Goal: Book appointment/travel/reservation

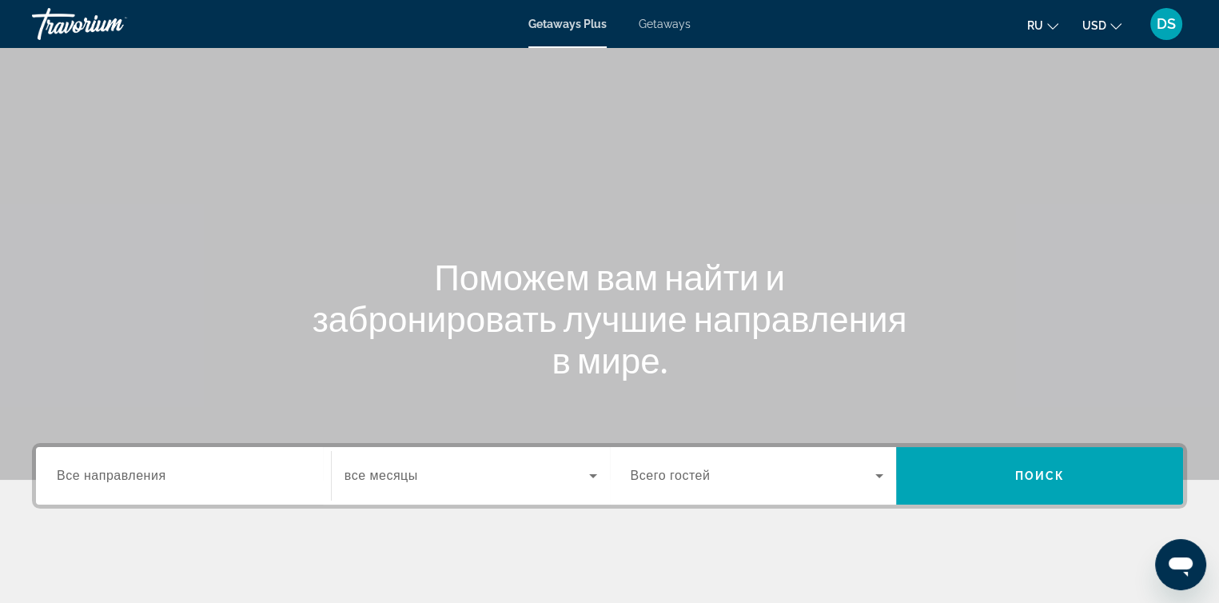
click at [962, 82] on div "Main content" at bounding box center [609, 240] width 1219 height 480
click at [668, 22] on span "Getaways" at bounding box center [665, 24] width 52 height 13
click at [112, 479] on span "Все направления" at bounding box center [112, 475] width 110 height 14
click at [112, 479] on input "Destination Все направления" at bounding box center [183, 476] width 253 height 19
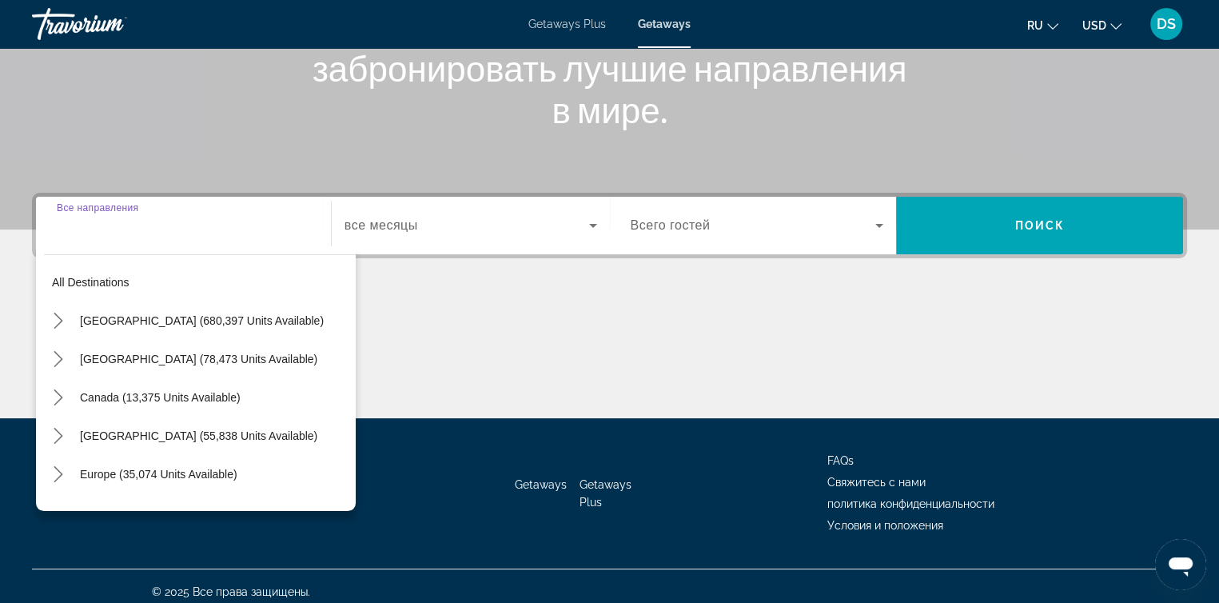
scroll to position [261, 0]
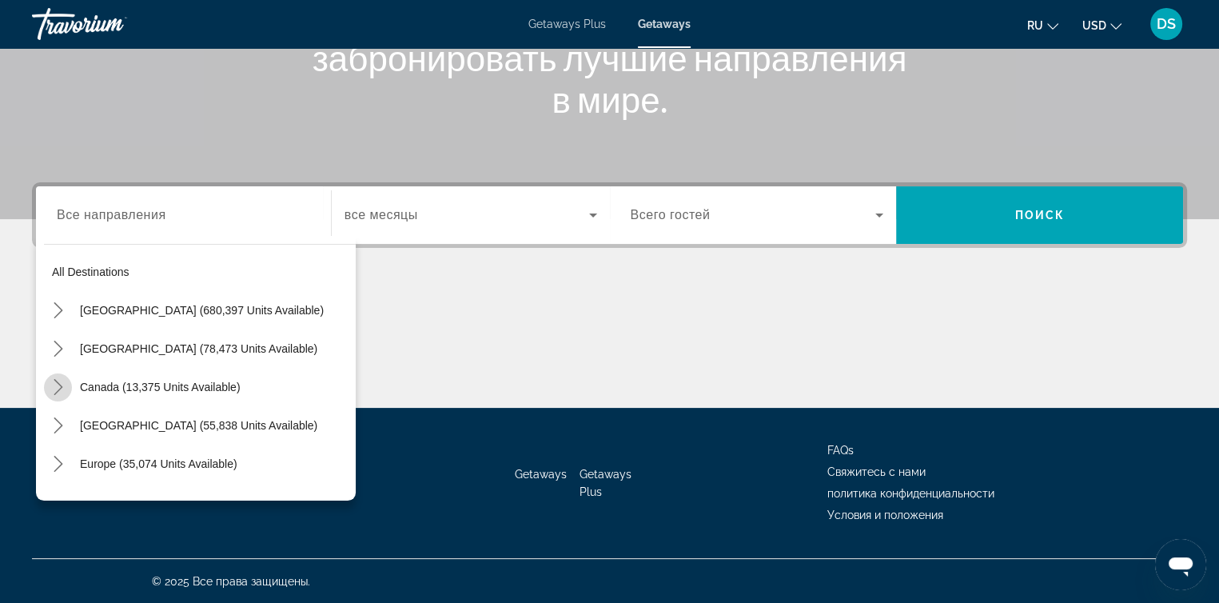
click at [61, 385] on icon "Toggle Canada (13,375 units available) submenu" at bounding box center [58, 387] width 9 height 16
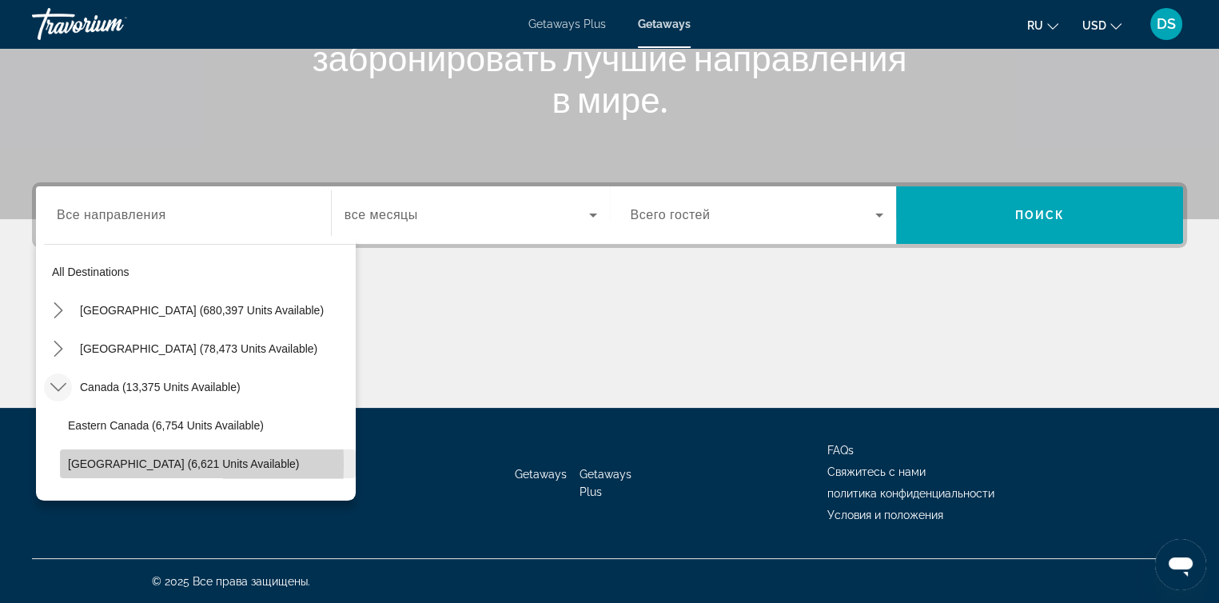
click at [80, 463] on span "[GEOGRAPHIC_DATA] (6,621 units available)" at bounding box center [183, 463] width 231 height 13
type input "**********"
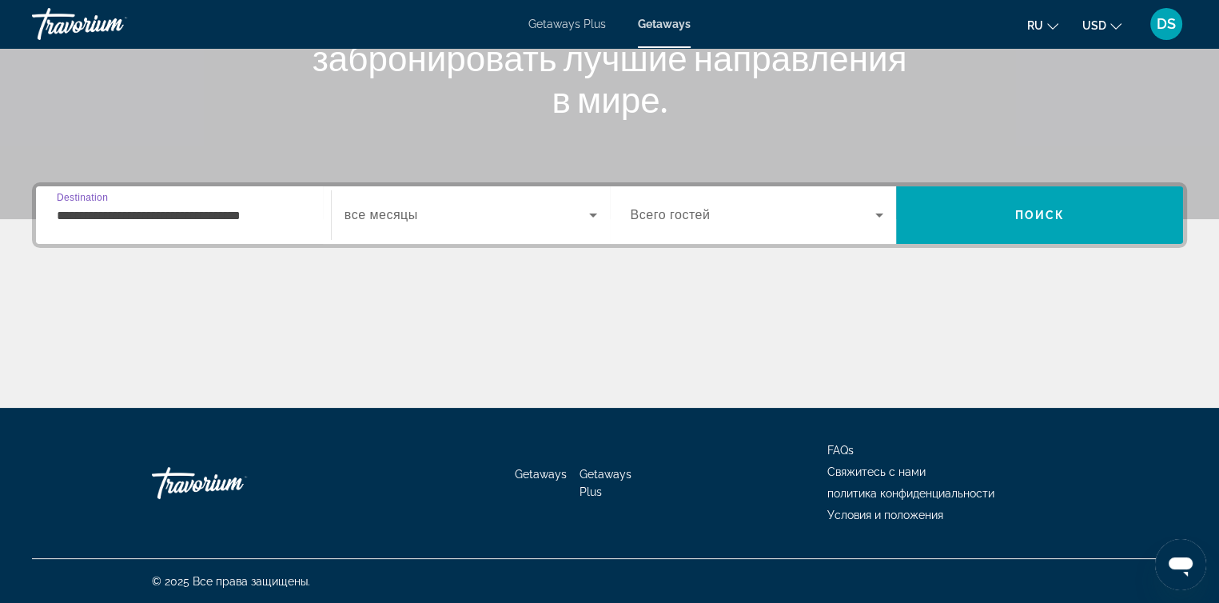
click at [436, 215] on span "Search widget" at bounding box center [467, 214] width 245 height 19
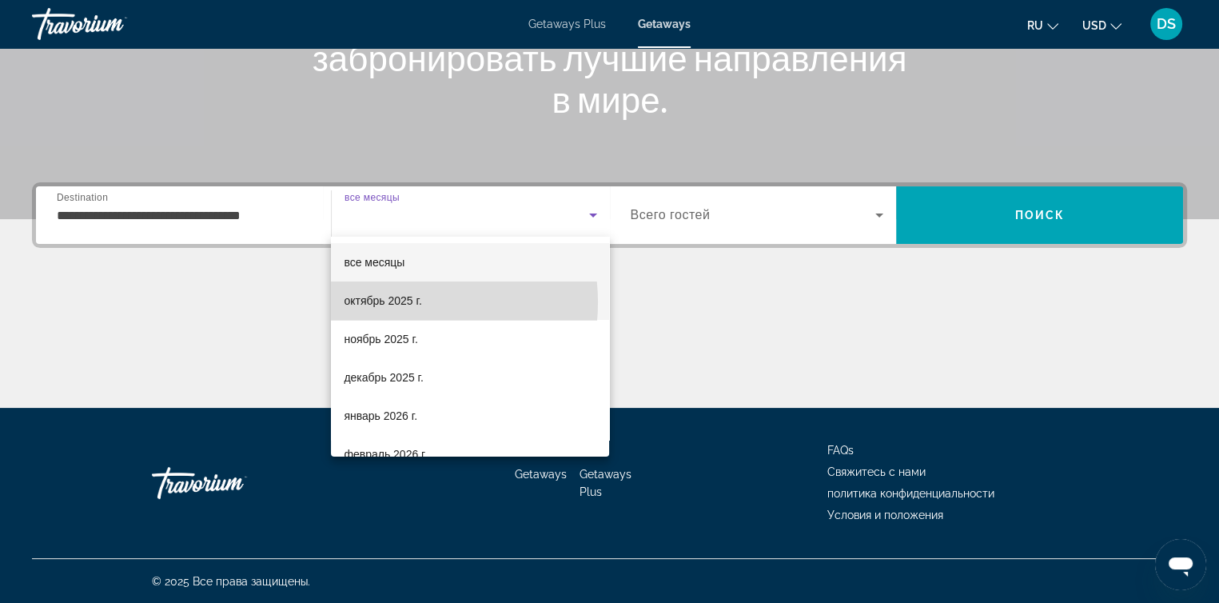
click at [393, 302] on span "октябрь 2025 г." at bounding box center [383, 300] width 78 height 19
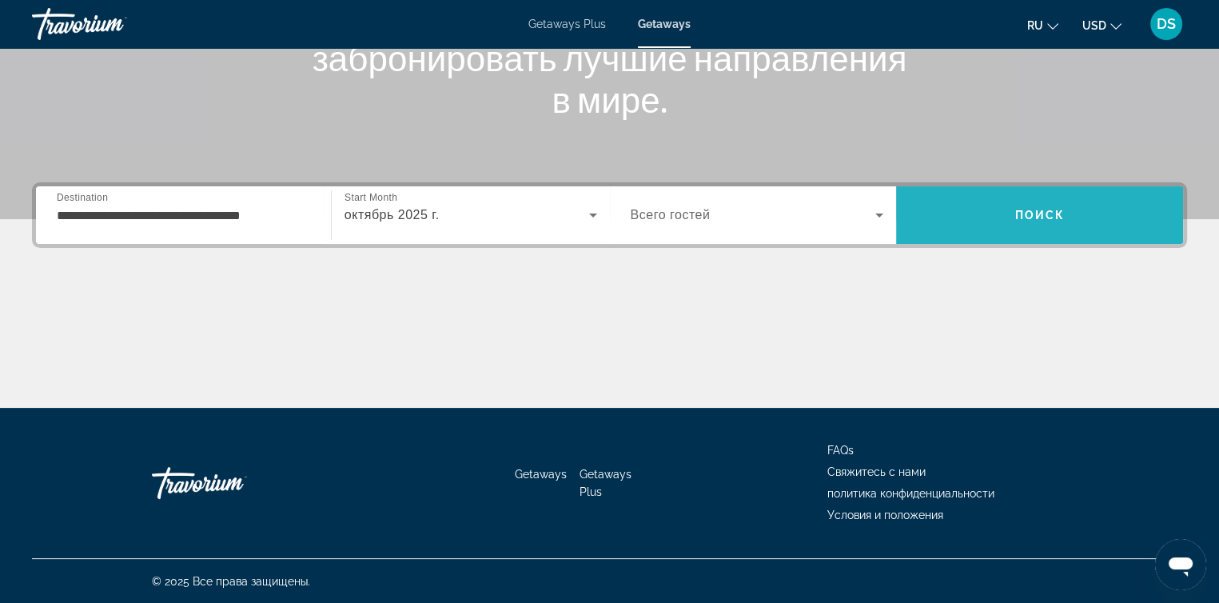
click at [985, 207] on span "Search" at bounding box center [1039, 215] width 287 height 38
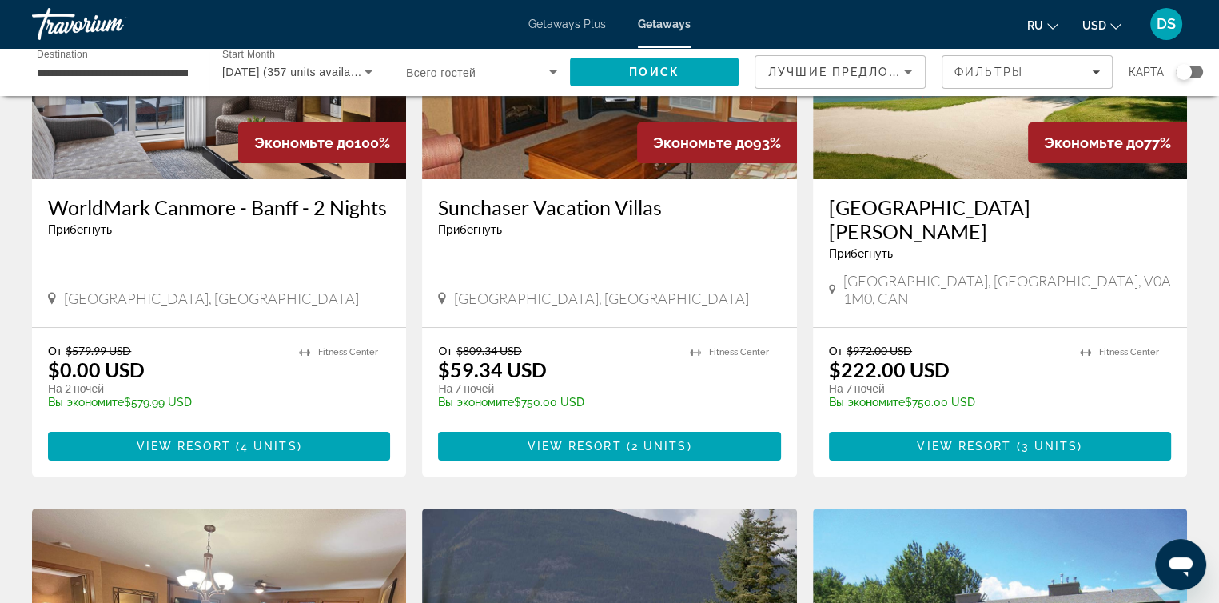
scroll to position [240, 0]
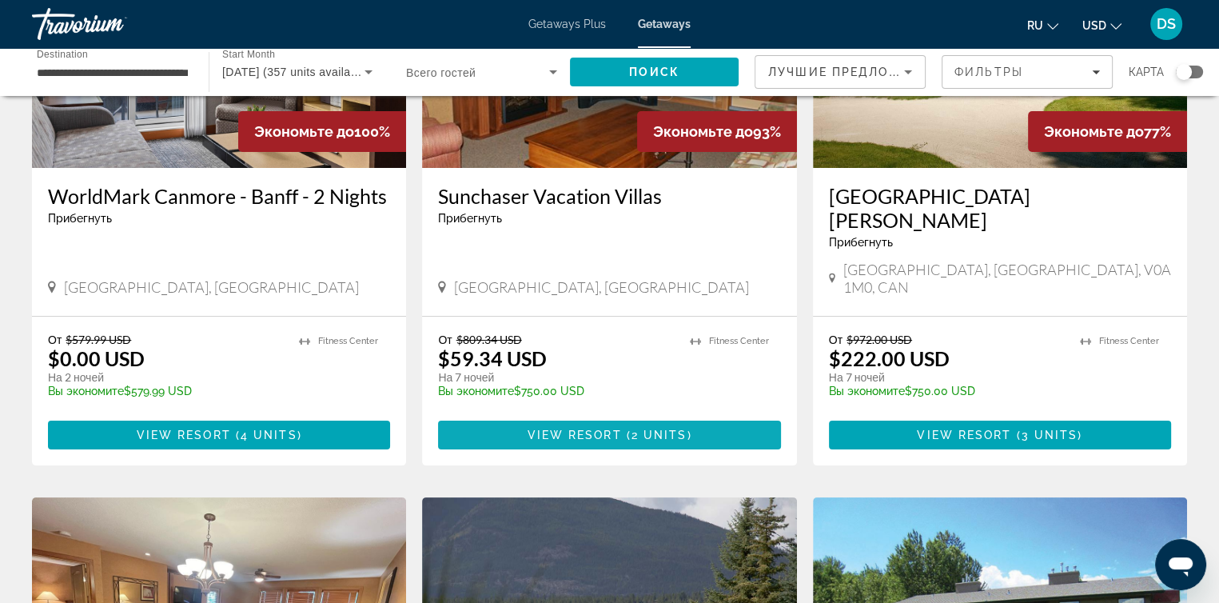
click at [555, 428] on span "View Resort" at bounding box center [574, 434] width 94 height 13
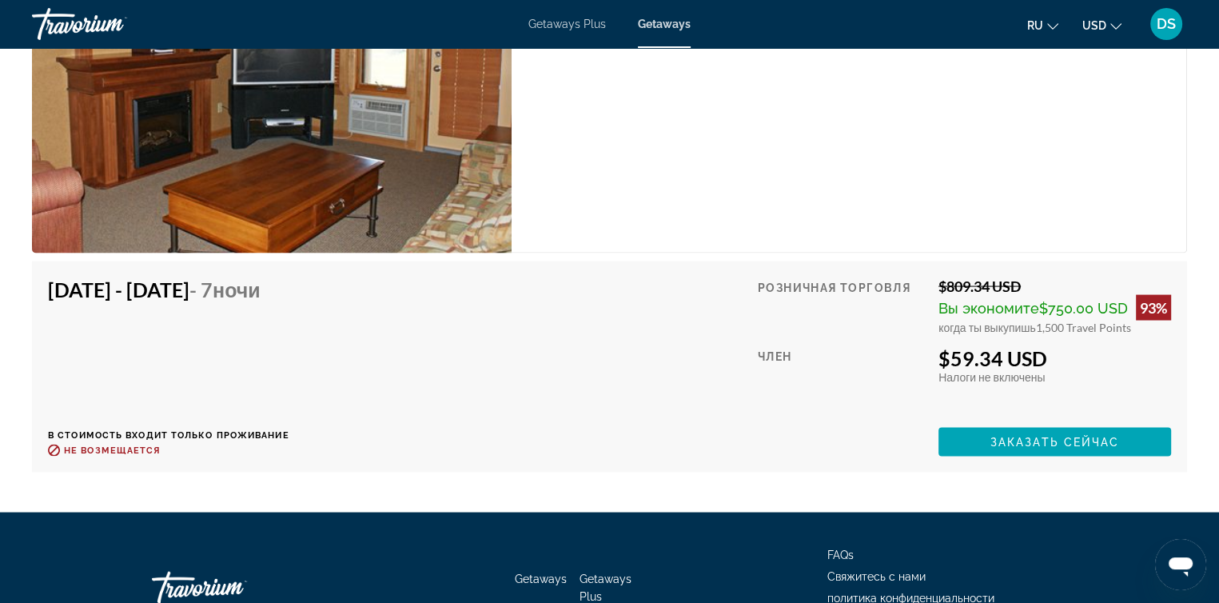
scroll to position [3118, 0]
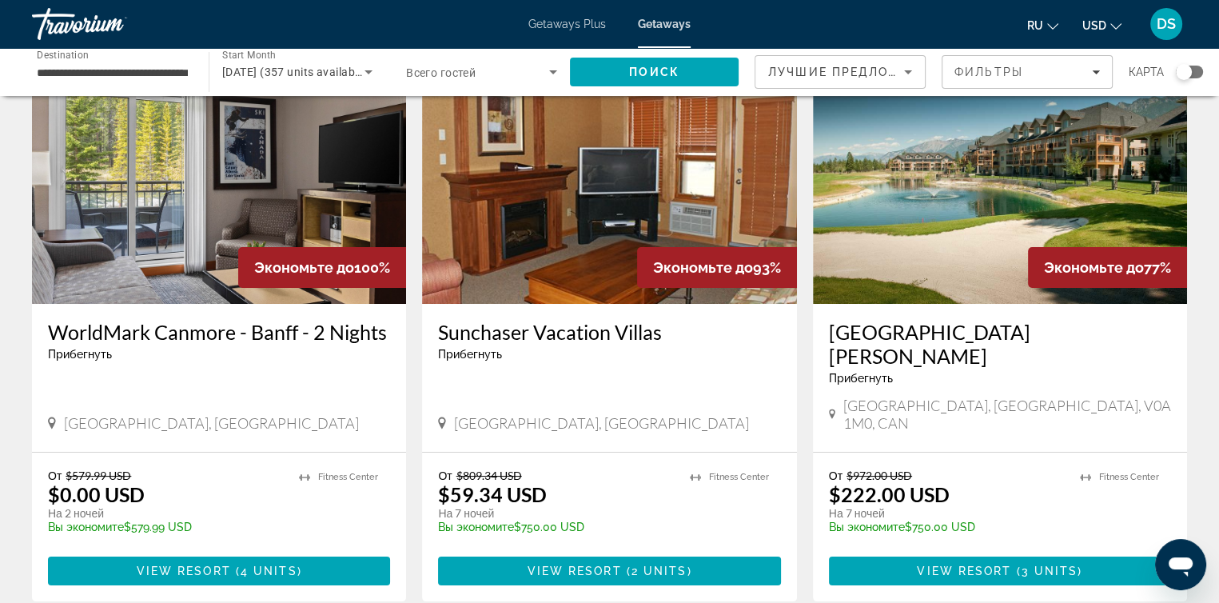
scroll to position [320, 0]
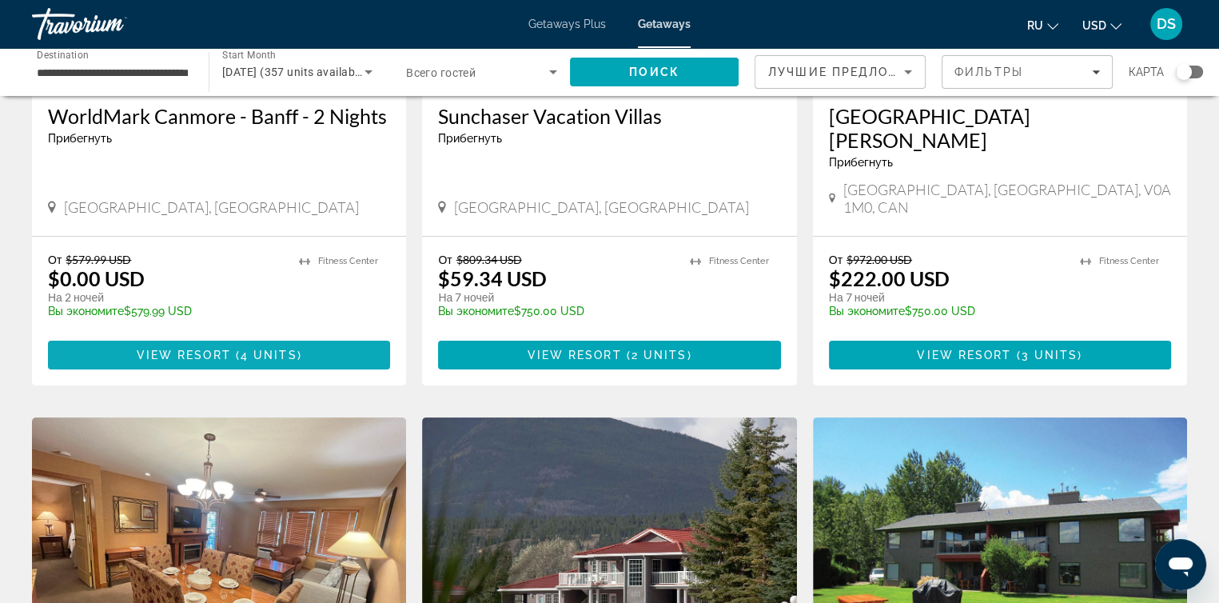
click at [214, 349] on span "View Resort" at bounding box center [184, 355] width 94 height 13
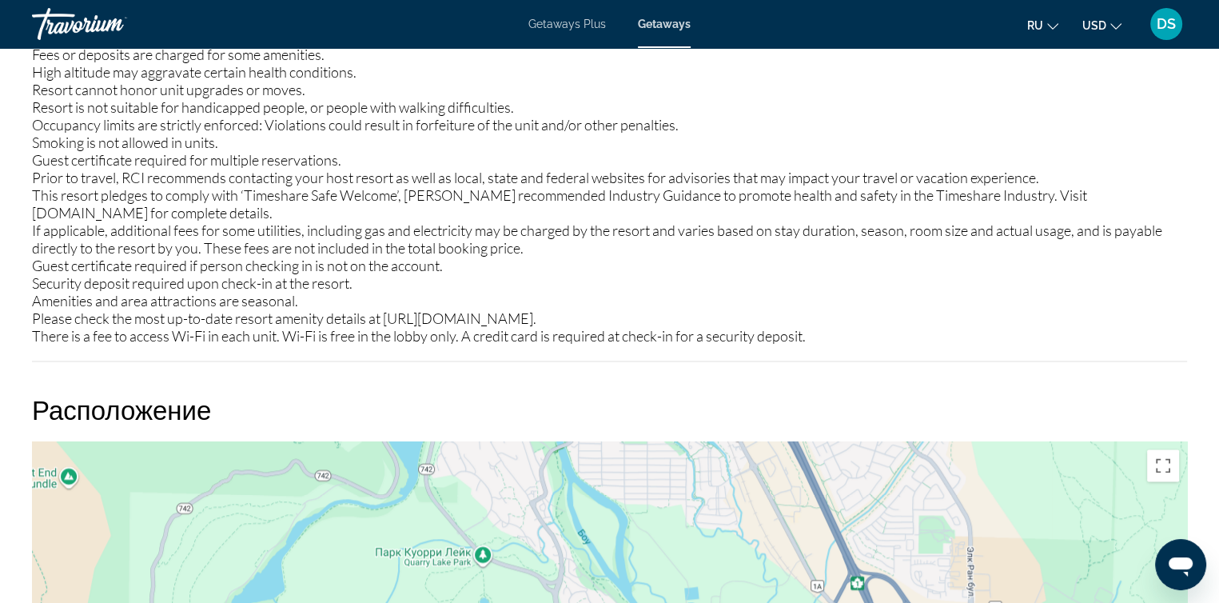
scroll to position [1819, 0]
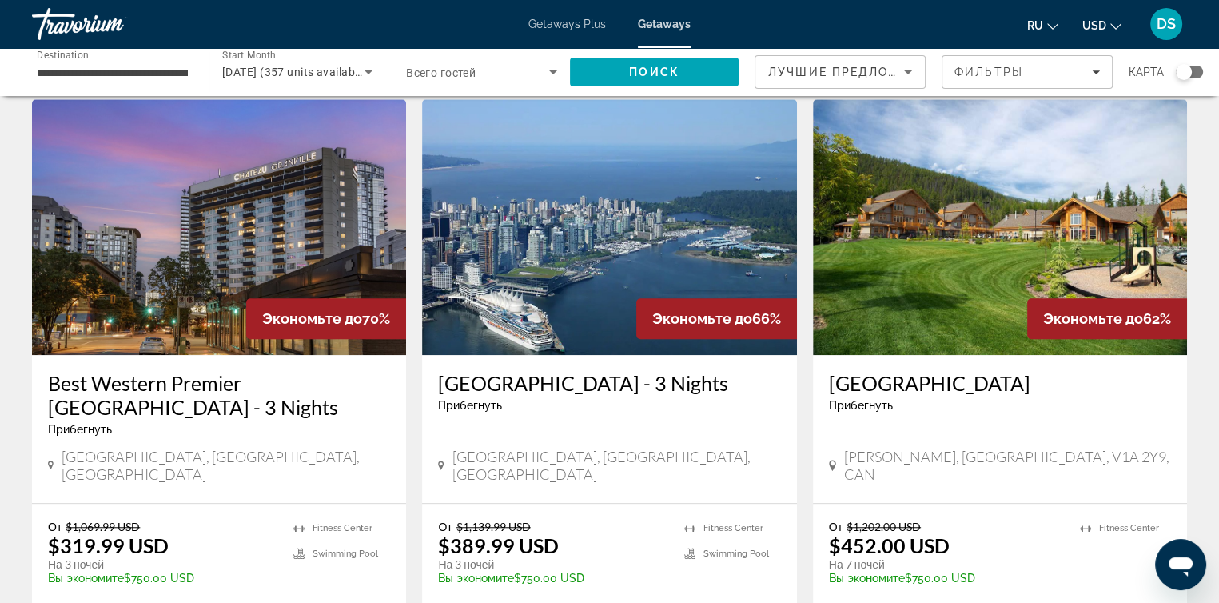
scroll to position [1279, 0]
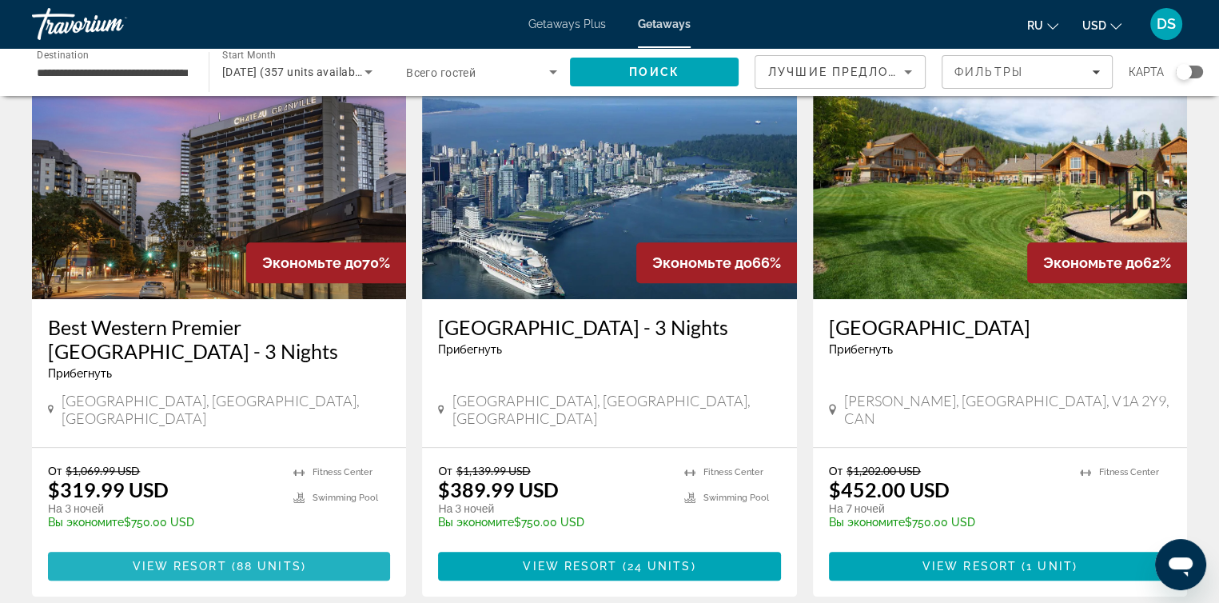
click at [256, 560] on span "88 units" at bounding box center [269, 566] width 65 height 13
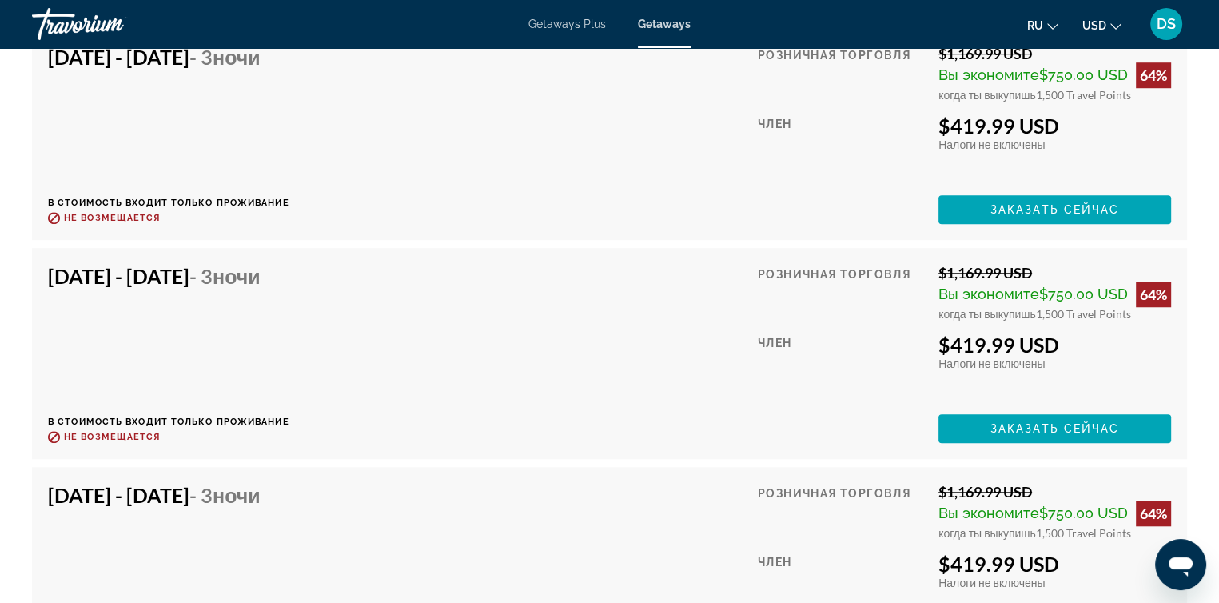
scroll to position [7262, 0]
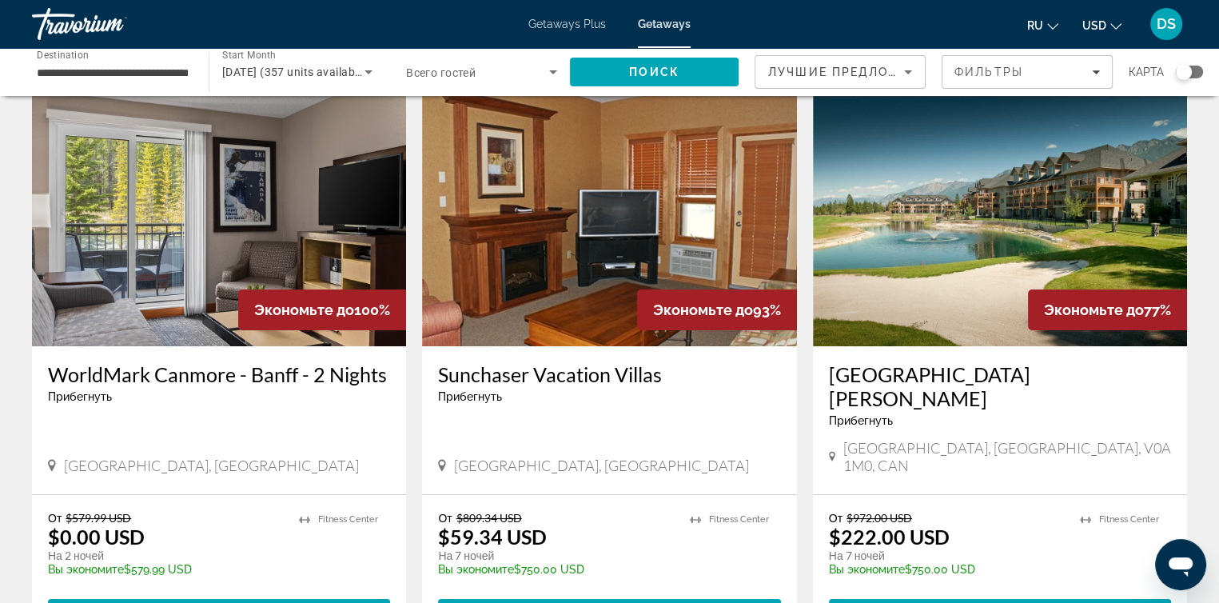
scroll to position [160, 0]
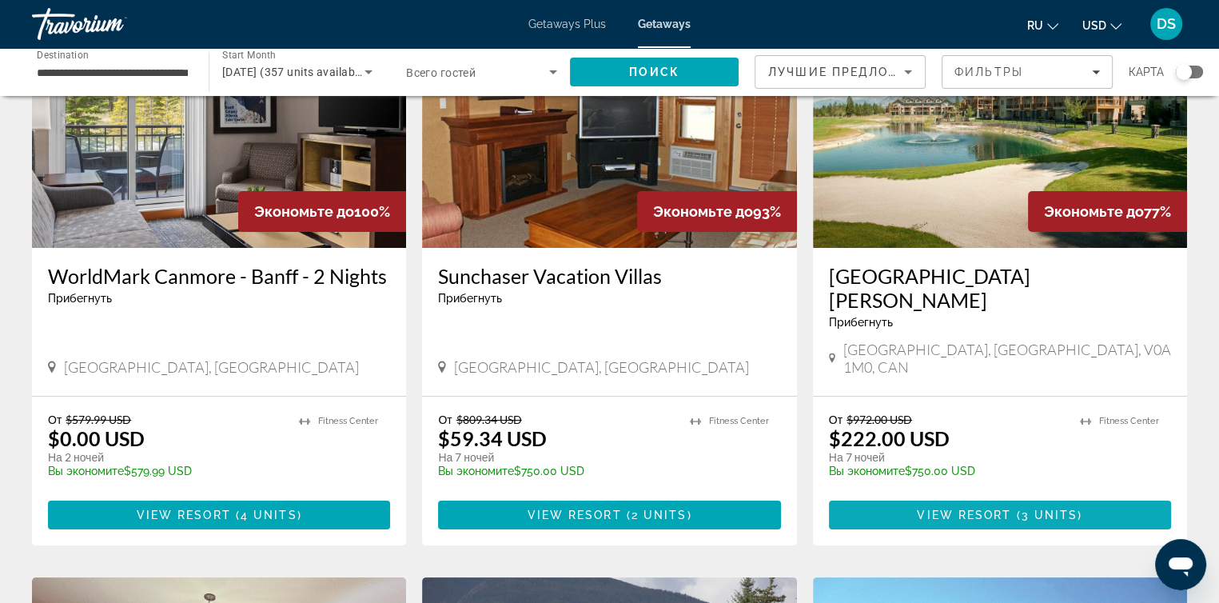
click at [1000, 508] on span "View Resort" at bounding box center [964, 514] width 94 height 13
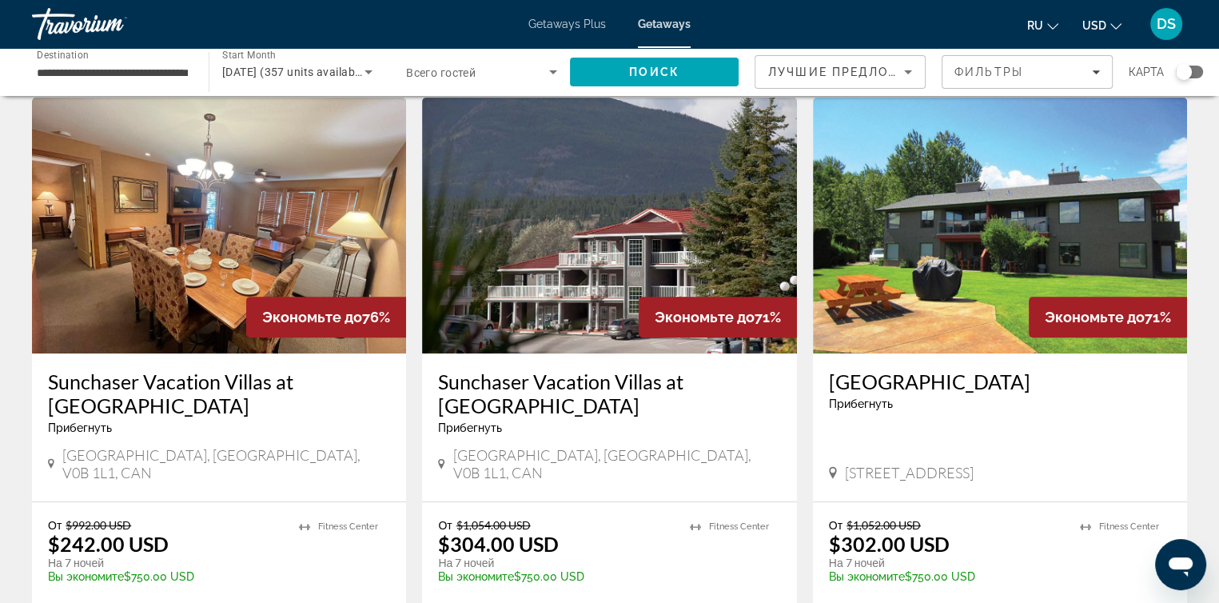
scroll to position [799, 0]
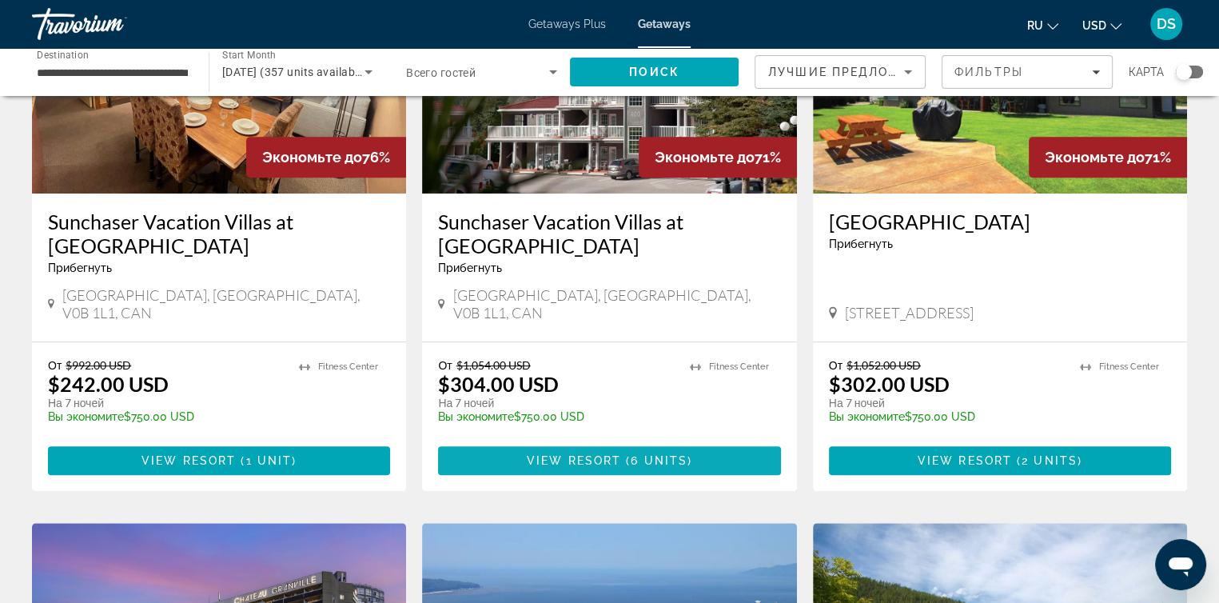
click at [604, 454] on span "View Resort" at bounding box center [574, 460] width 94 height 13
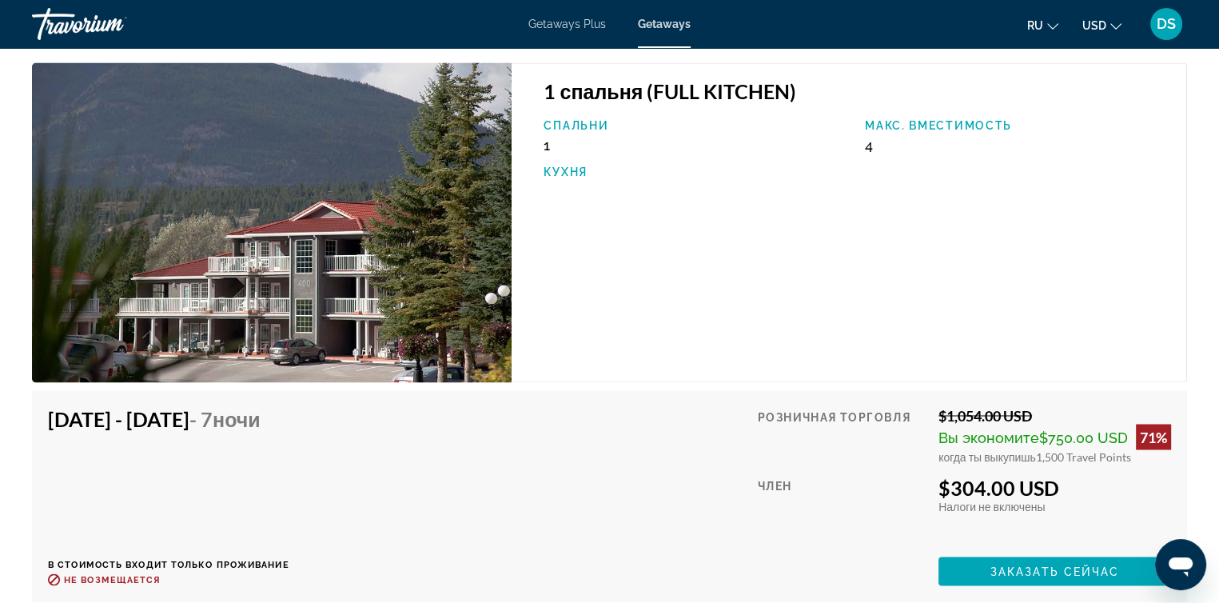
scroll to position [2718, 0]
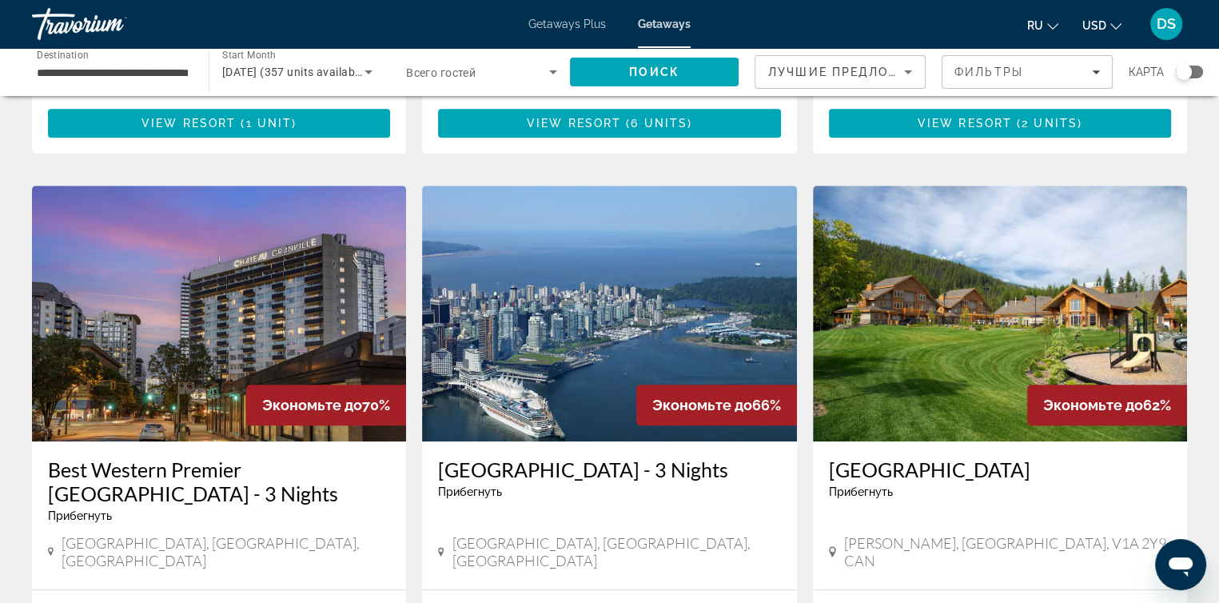
scroll to position [1279, 0]
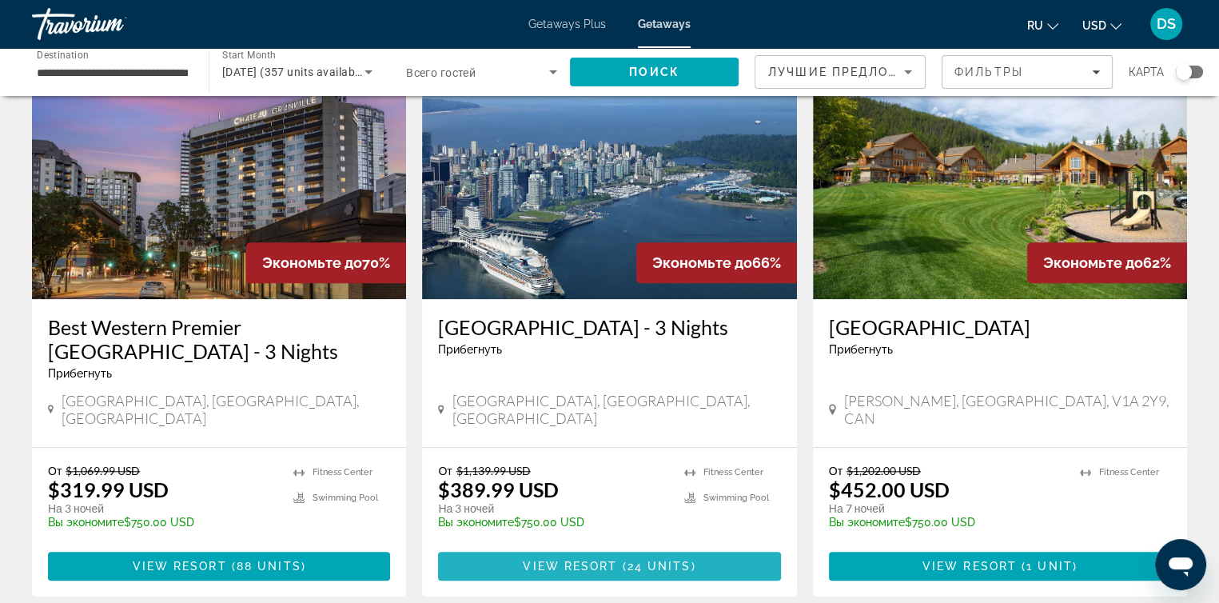
click at [676, 560] on span "24 units" at bounding box center [660, 566] width 64 height 13
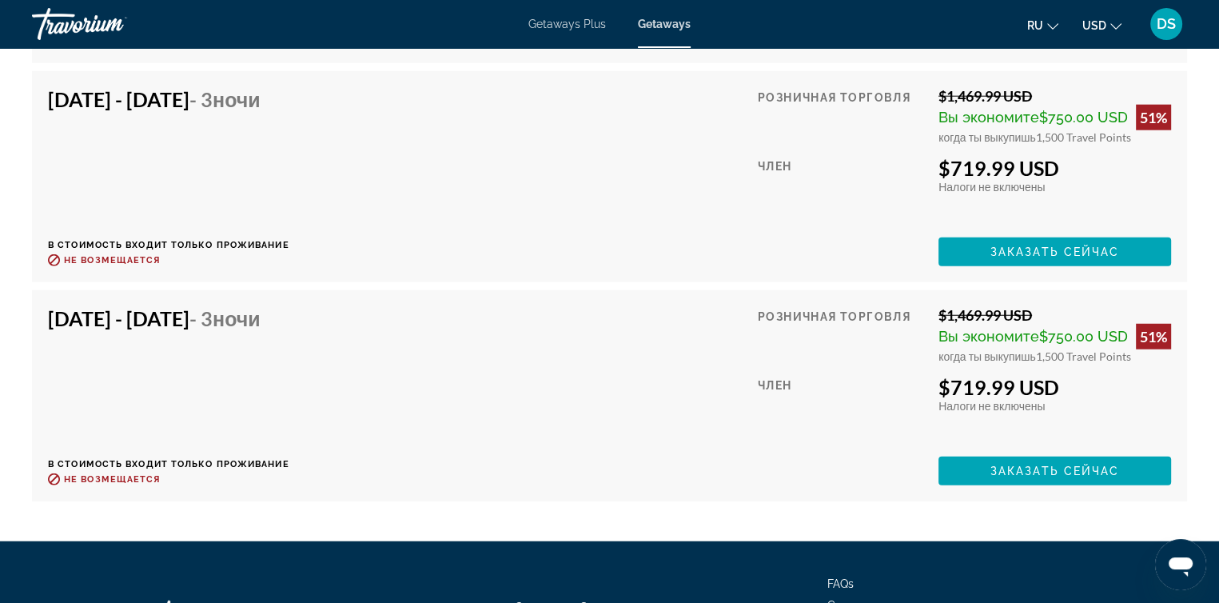
scroll to position [4258, 0]
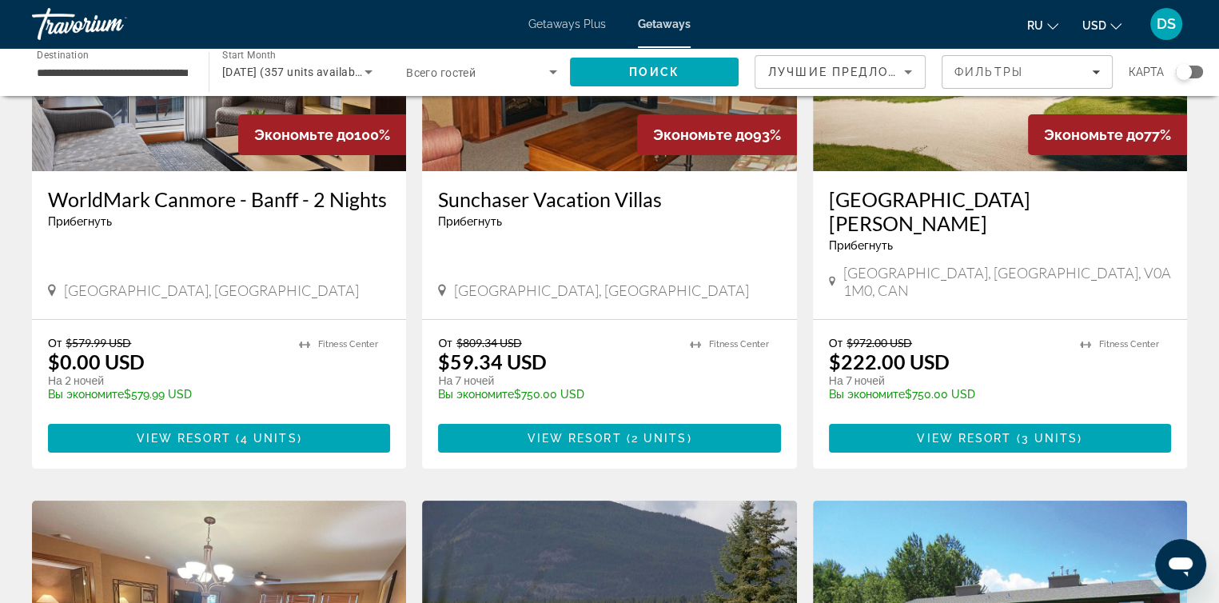
scroll to position [240, 0]
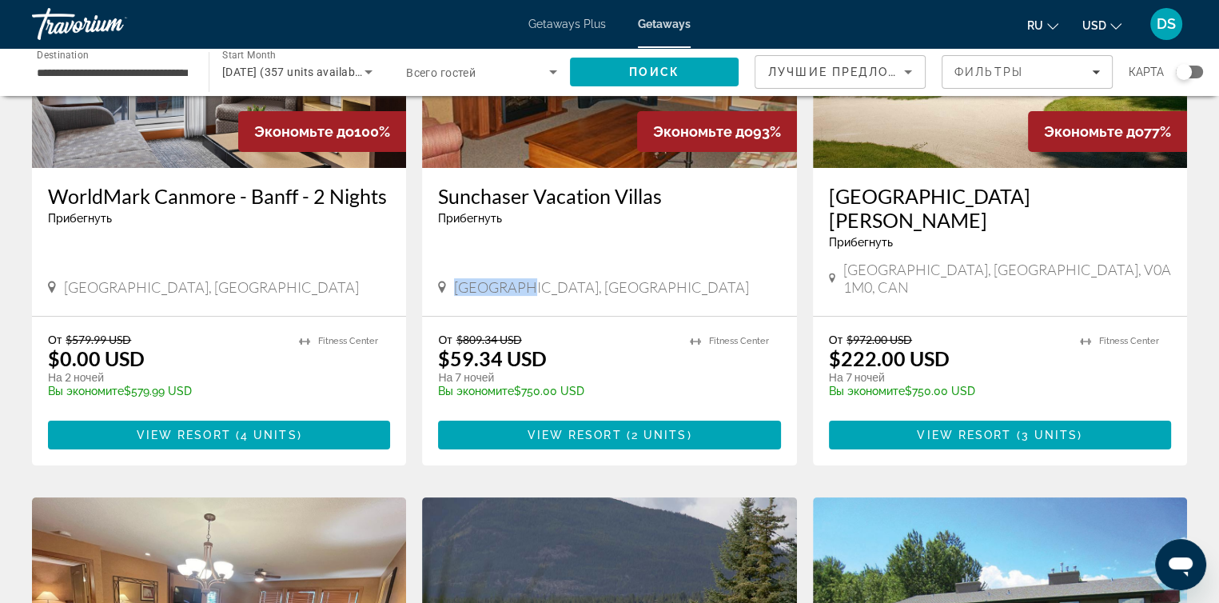
drag, startPoint x: 454, startPoint y: 248, endPoint x: 518, endPoint y: 252, distance: 64.1
click at [518, 278] on span "[GEOGRAPHIC_DATA], [GEOGRAPHIC_DATA]" at bounding box center [601, 287] width 295 height 18
click at [518, 265] on div "Sunchaser Vacation Villas Прибегнуть - Это курорт только для взрослых [GEOGRAPH…" at bounding box center [609, 242] width 374 height 148
drag, startPoint x: 454, startPoint y: 245, endPoint x: 588, endPoint y: 247, distance: 134.3
click at [588, 278] on span "[GEOGRAPHIC_DATA], [GEOGRAPHIC_DATA]" at bounding box center [601, 287] width 295 height 18
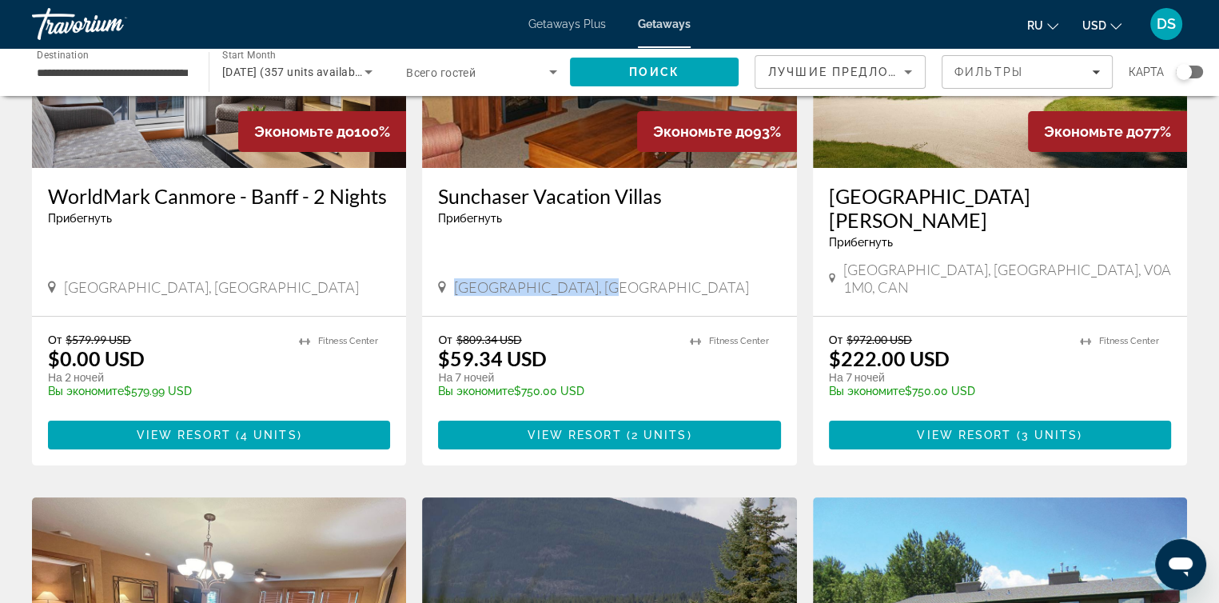
click at [561, 273] on div "Sunchaser Vacation Villas Прибегнуть - Это курорт только для взрослых [GEOGRAPH…" at bounding box center [609, 242] width 374 height 148
drag, startPoint x: 451, startPoint y: 242, endPoint x: 667, endPoint y: 241, distance: 215.8
click at [667, 278] on div "[GEOGRAPHIC_DATA], [GEOGRAPHIC_DATA]" at bounding box center [609, 287] width 342 height 18
copy span "[GEOGRAPHIC_DATA], [GEOGRAPHIC_DATA]"
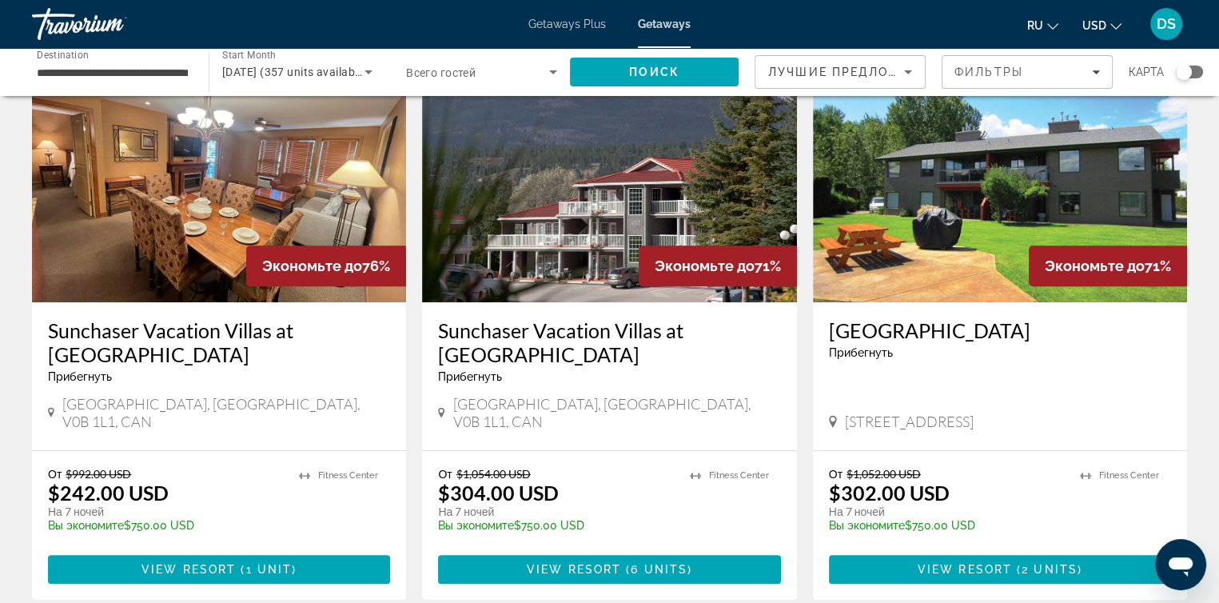
scroll to position [719, 0]
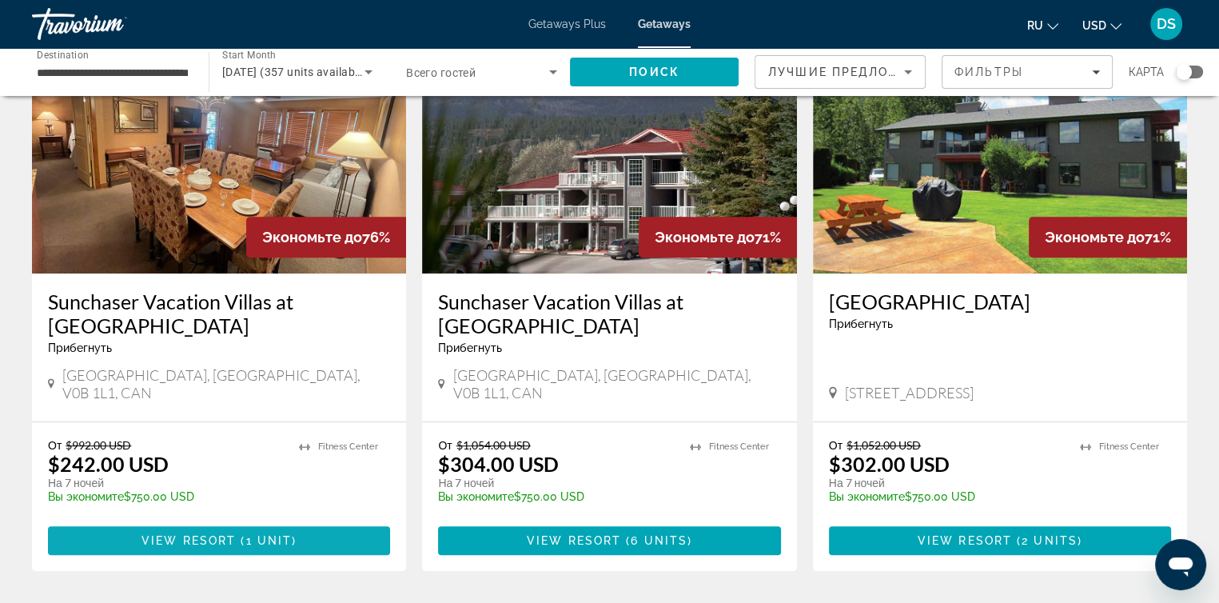
click at [216, 534] on span "View Resort" at bounding box center [188, 540] width 94 height 13
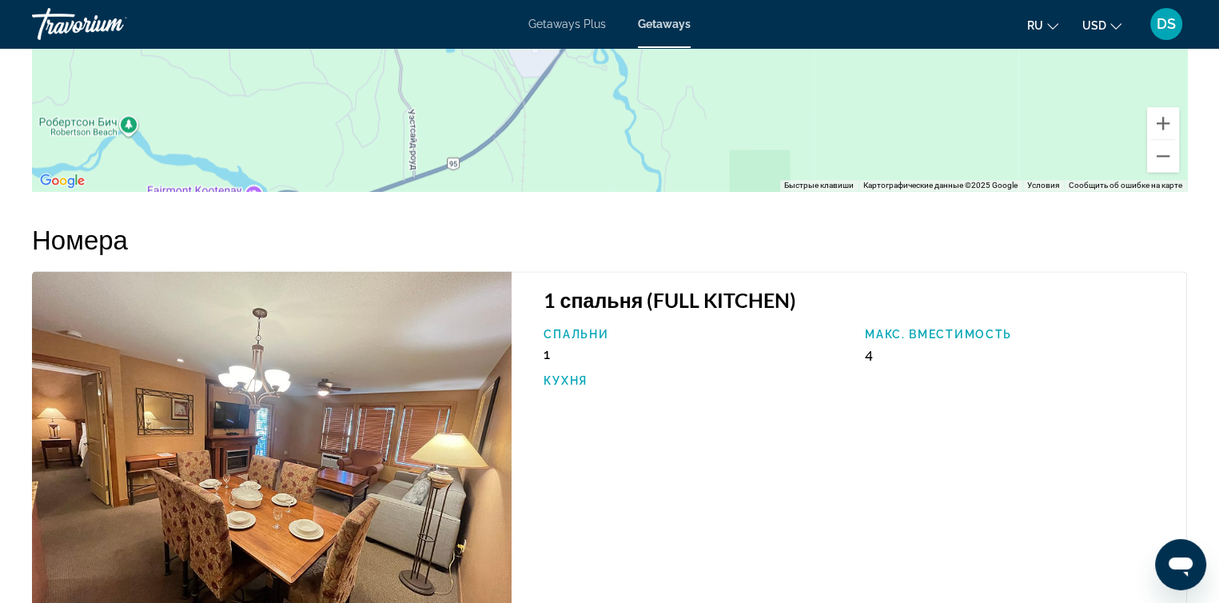
scroll to position [2638, 0]
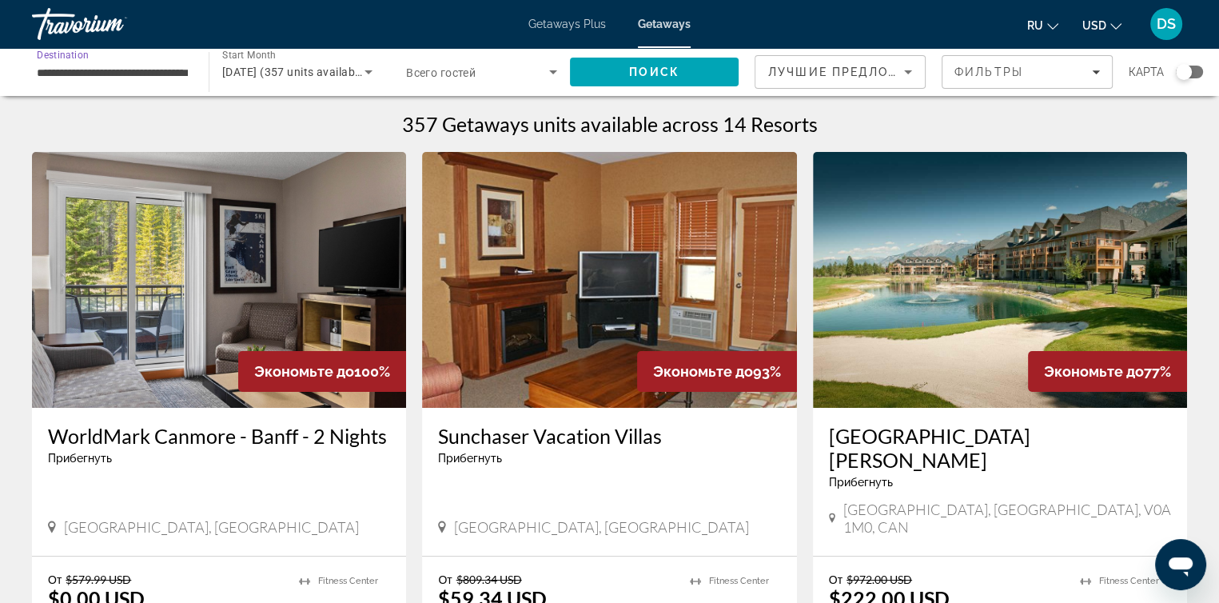
click at [78, 70] on input "**********" at bounding box center [112, 72] width 151 height 19
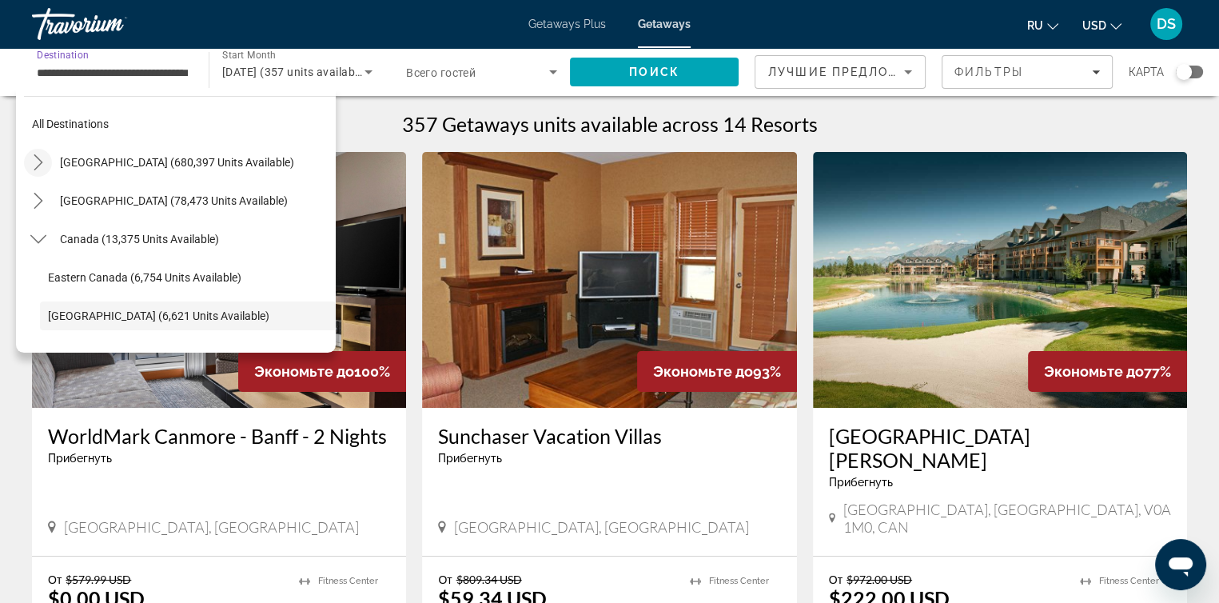
click at [37, 162] on icon "Toggle United States (680,397 units available) submenu" at bounding box center [38, 162] width 16 height 16
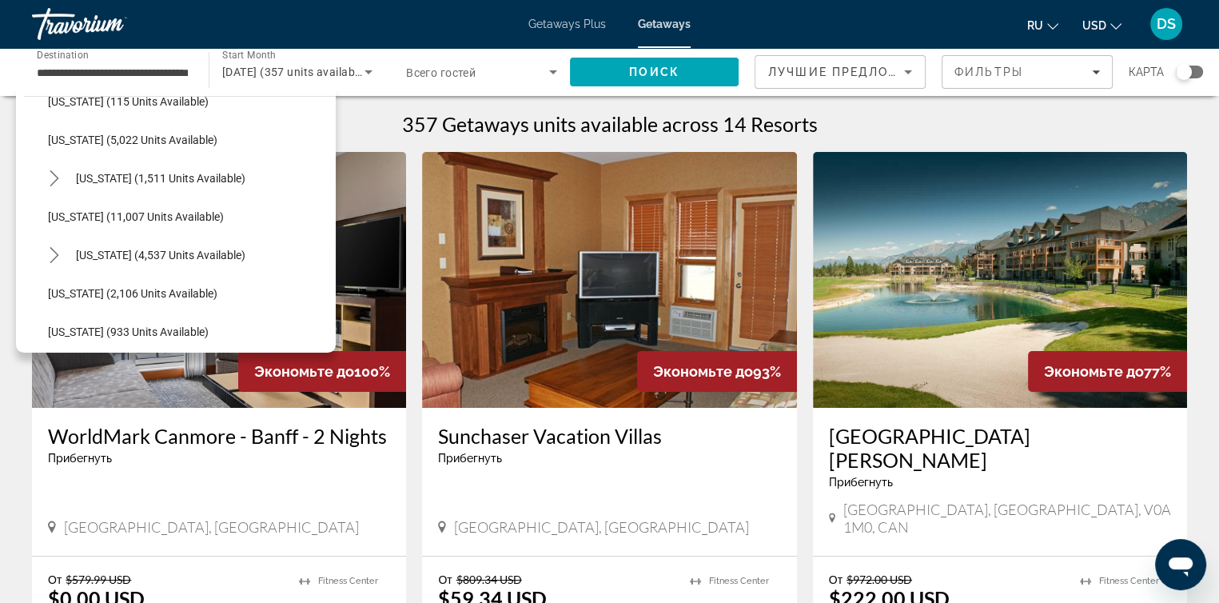
scroll to position [640, 0]
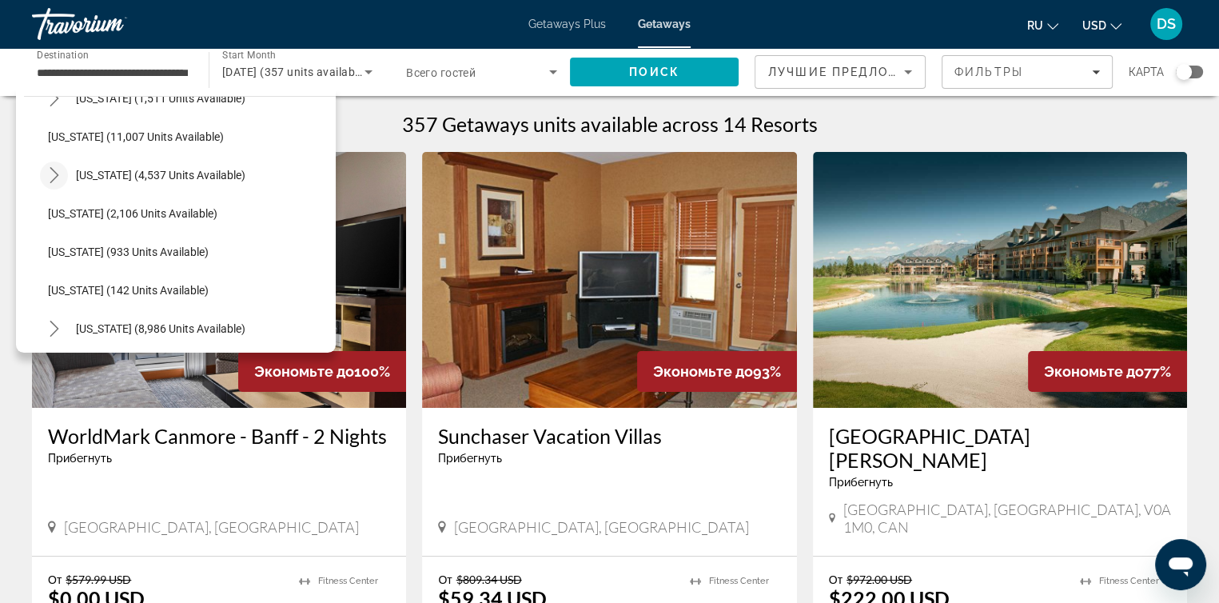
click at [55, 174] on icon "Toggle Massachusetts (4,537 units available) submenu" at bounding box center [54, 175] width 16 height 16
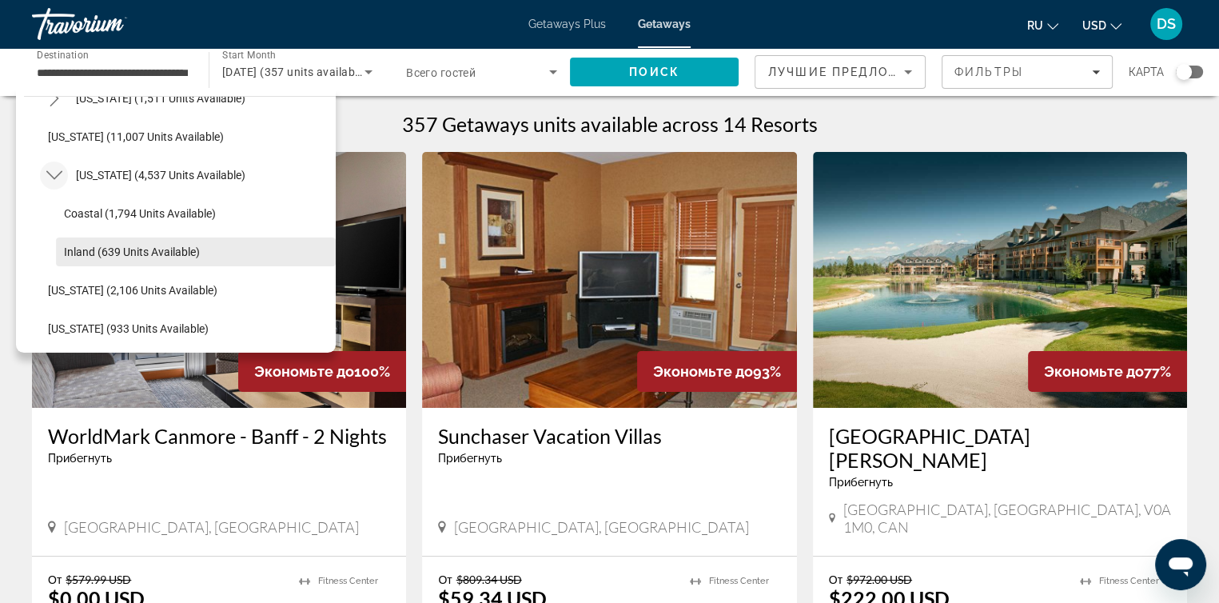
scroll to position [719, 0]
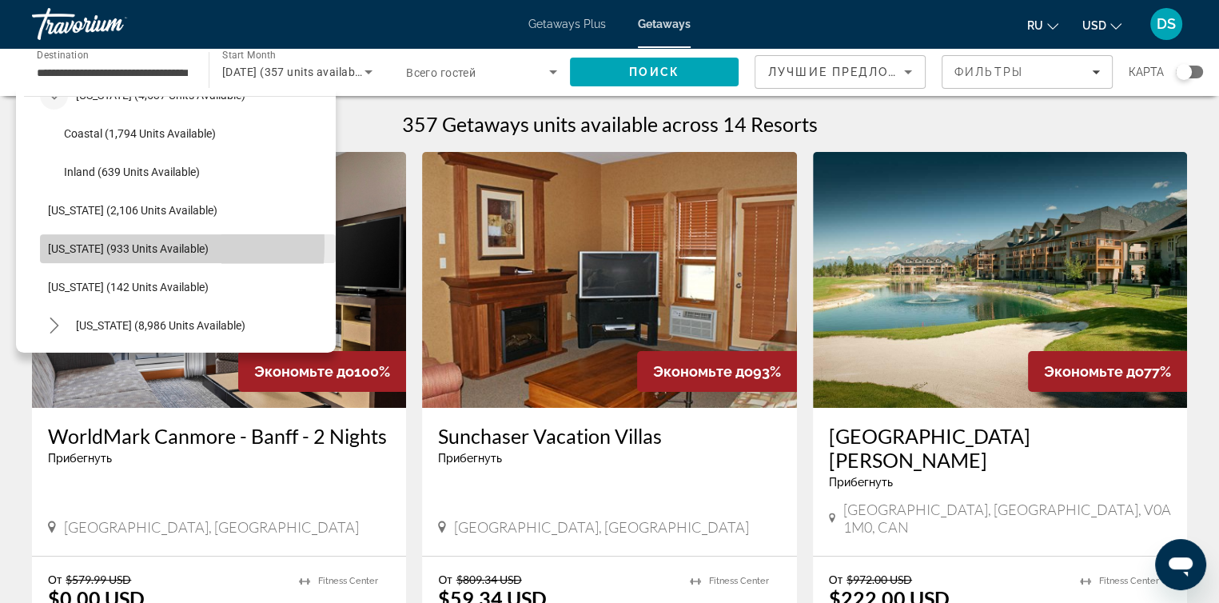
click at [70, 243] on span "[US_STATE] (933 units available)" at bounding box center [128, 248] width 161 height 13
type input "**********"
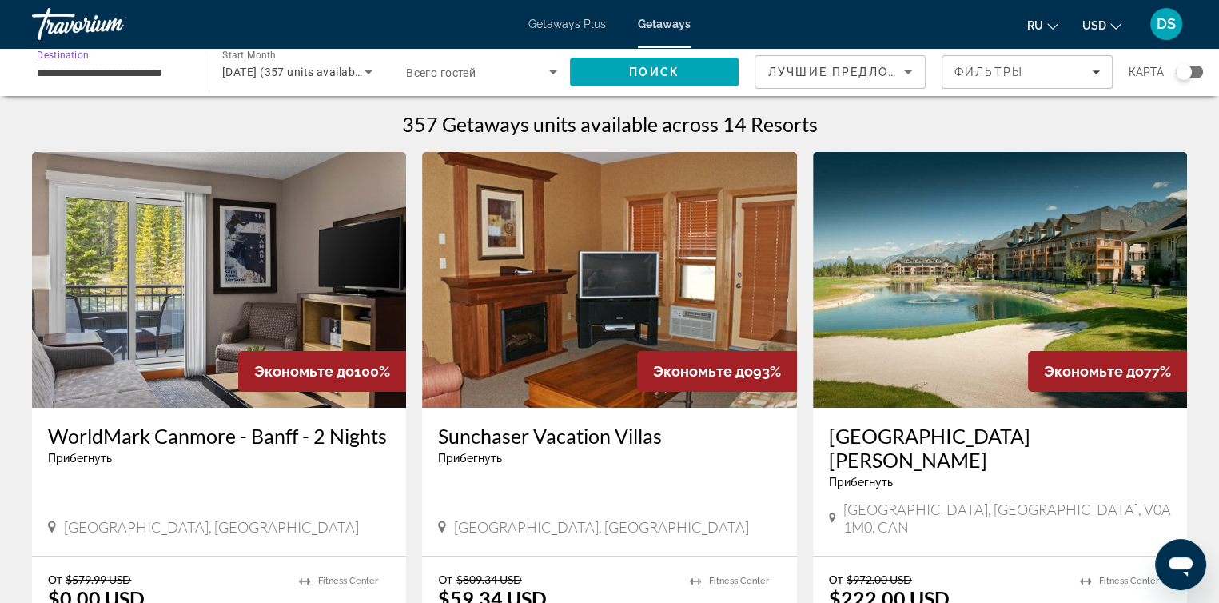
click at [46, 72] on input "**********" at bounding box center [112, 72] width 151 height 19
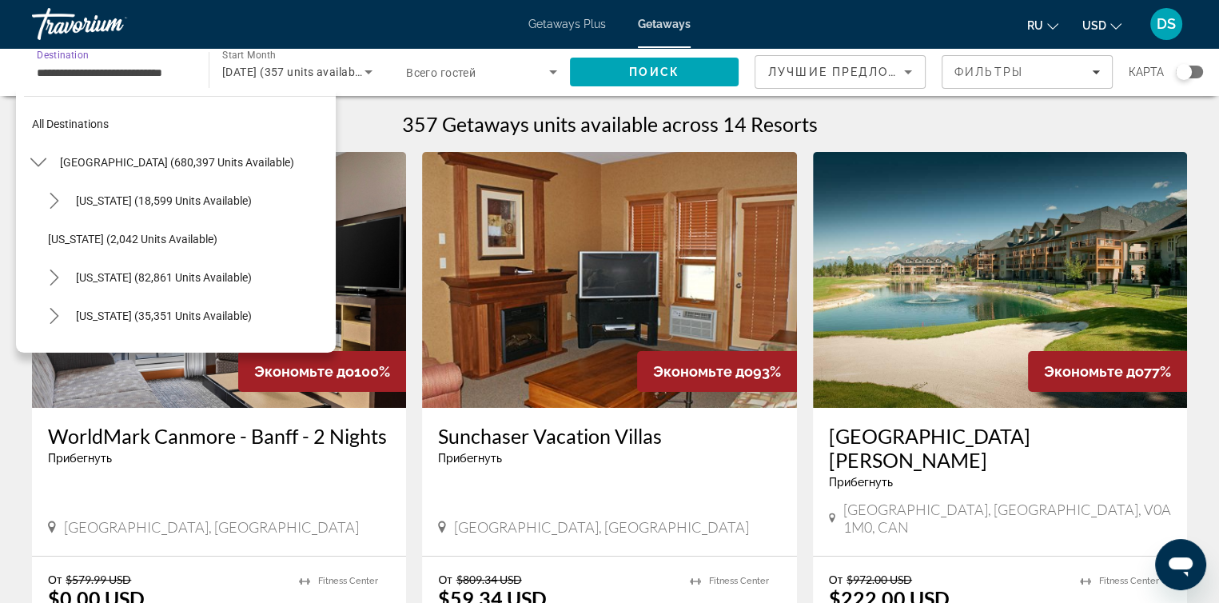
scroll to position [747, 0]
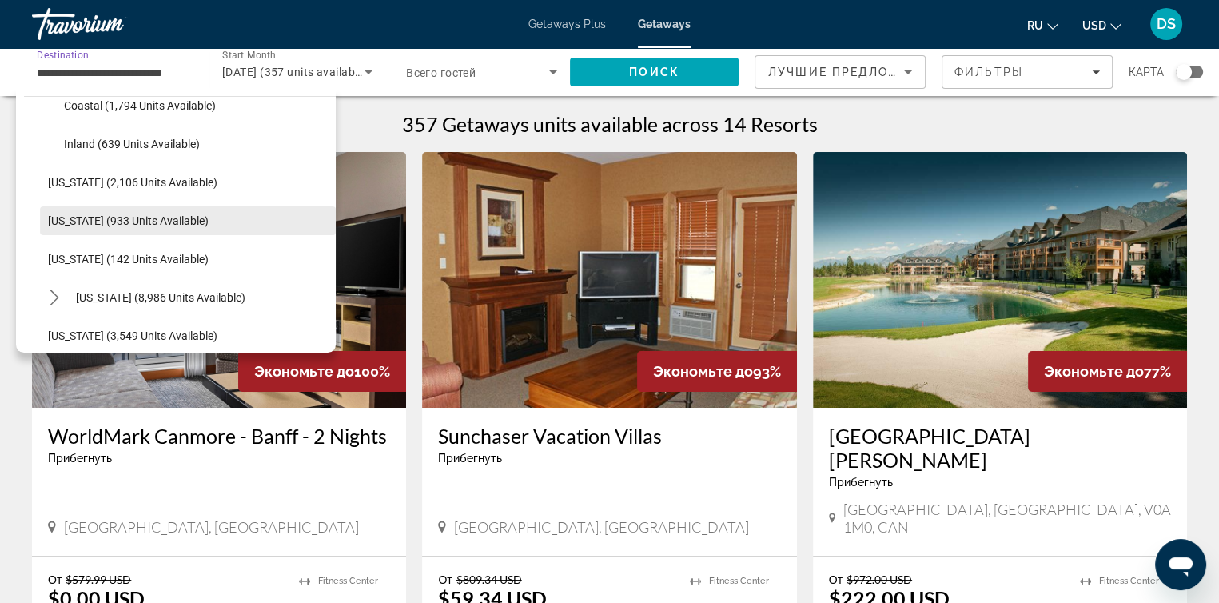
click at [61, 220] on span "[US_STATE] (933 units available)" at bounding box center [128, 220] width 161 height 13
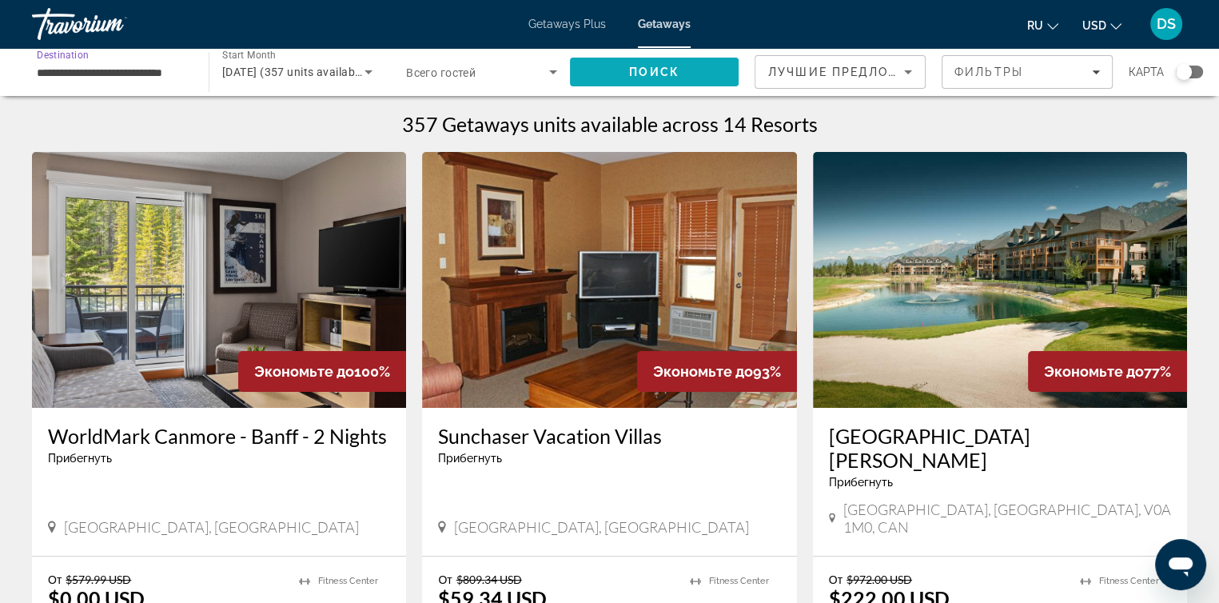
click at [677, 79] on span "Search" at bounding box center [654, 72] width 169 height 38
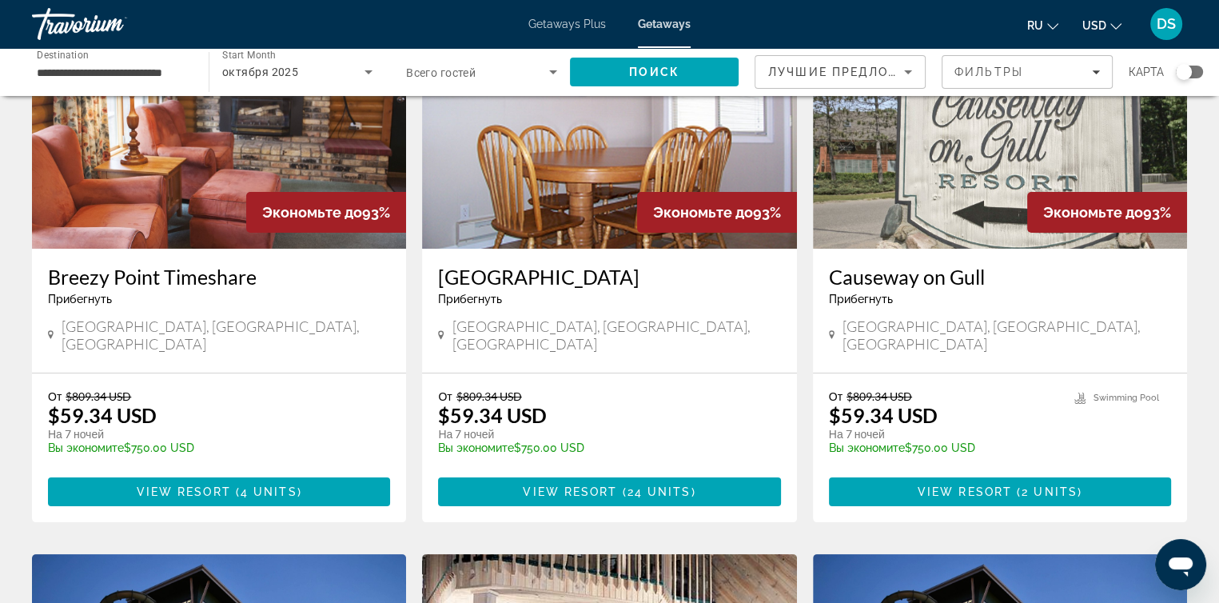
scroll to position [160, 0]
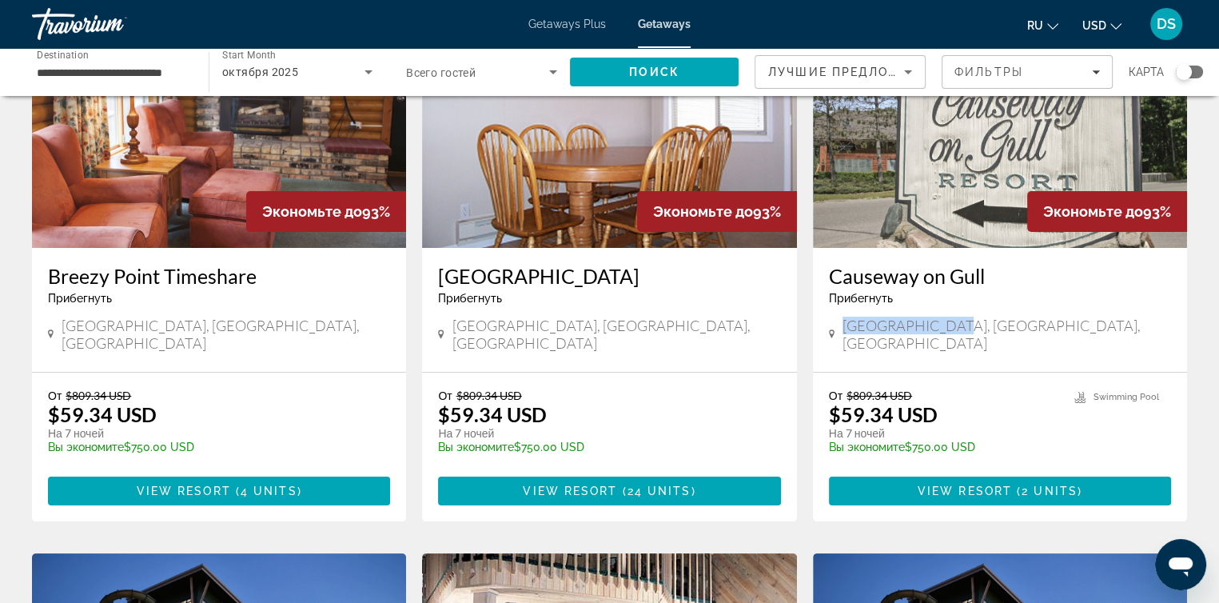
drag, startPoint x: 845, startPoint y: 328, endPoint x: 986, endPoint y: 328, distance: 140.7
click at [986, 328] on div "[GEOGRAPHIC_DATA], [GEOGRAPHIC_DATA], [GEOGRAPHIC_DATA]" at bounding box center [1000, 334] width 342 height 35
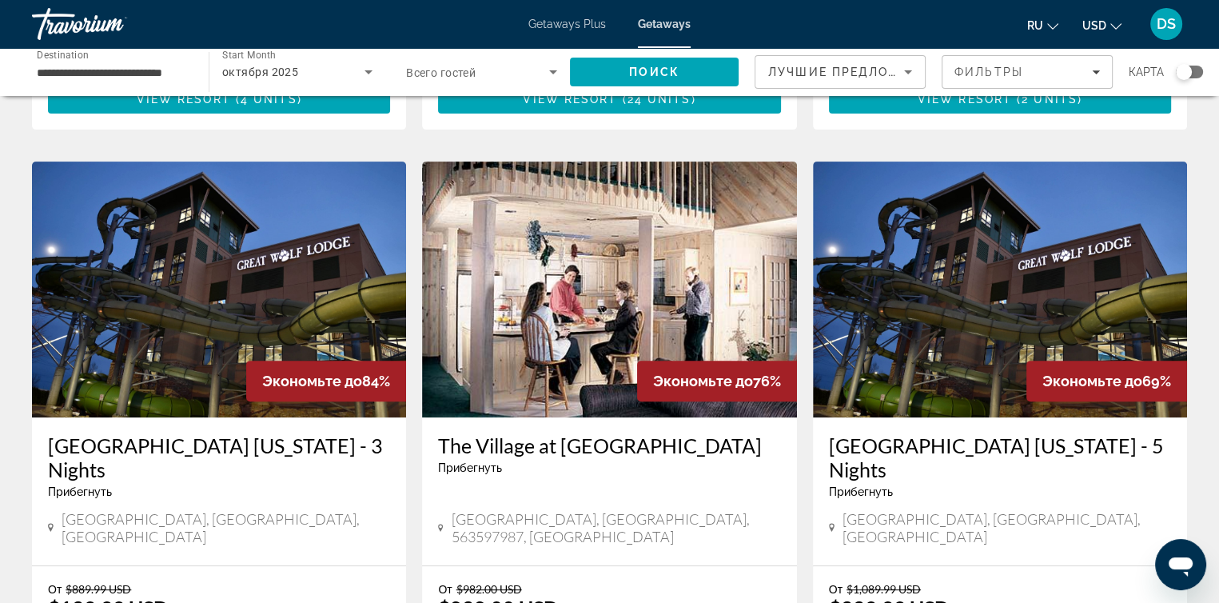
scroll to position [640, 0]
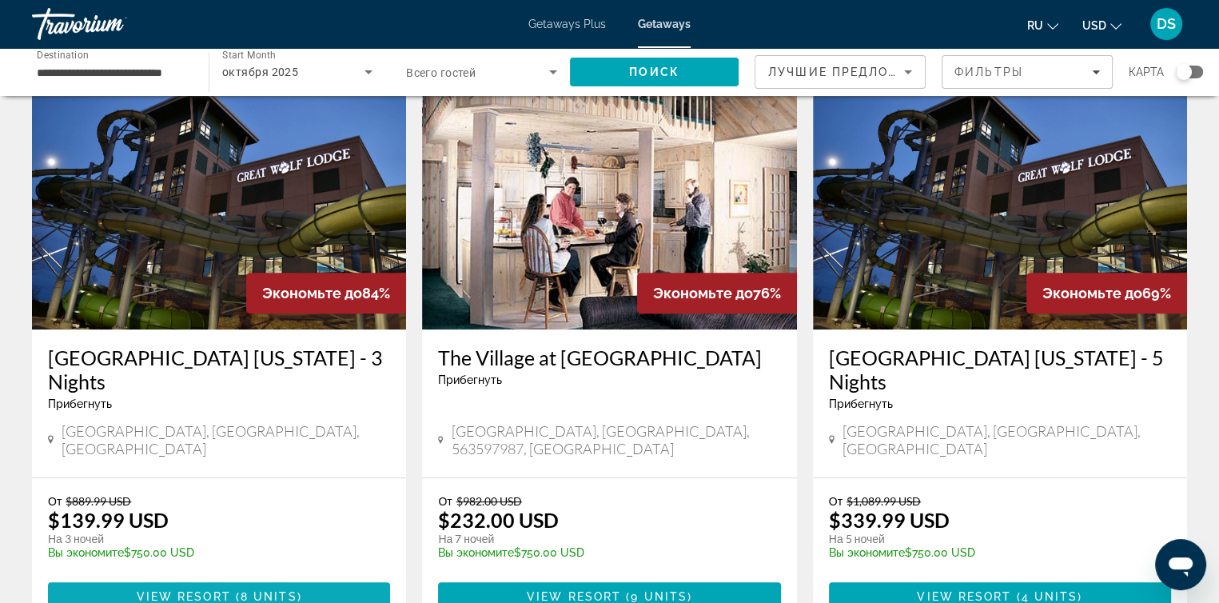
click at [250, 590] on span "8 units" at bounding box center [269, 596] width 57 height 13
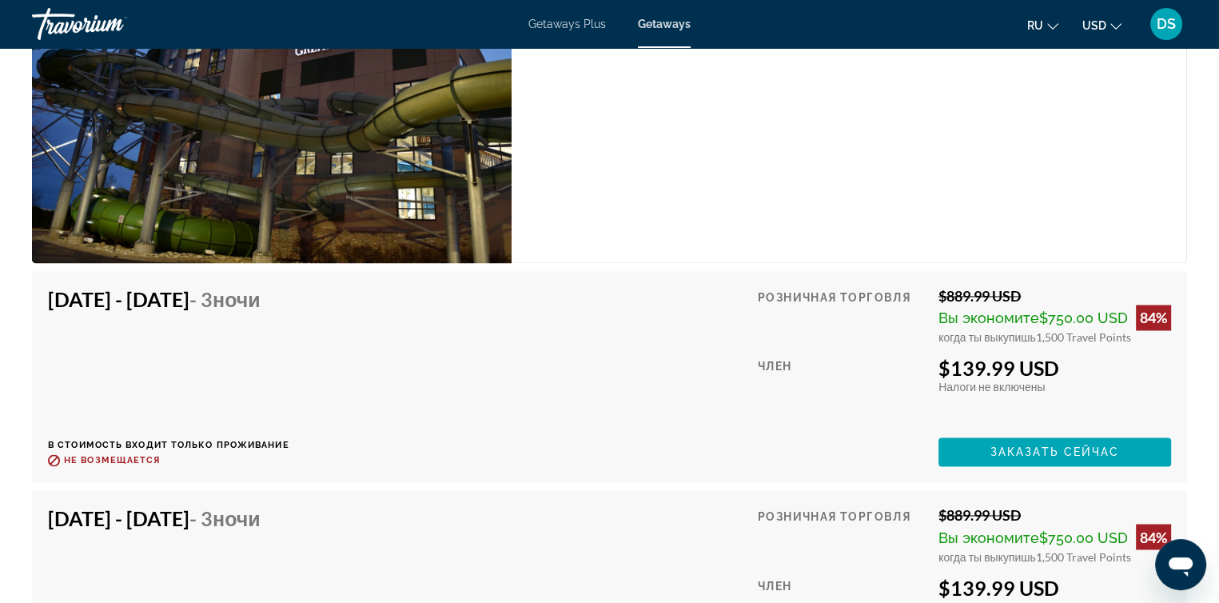
scroll to position [2356, 0]
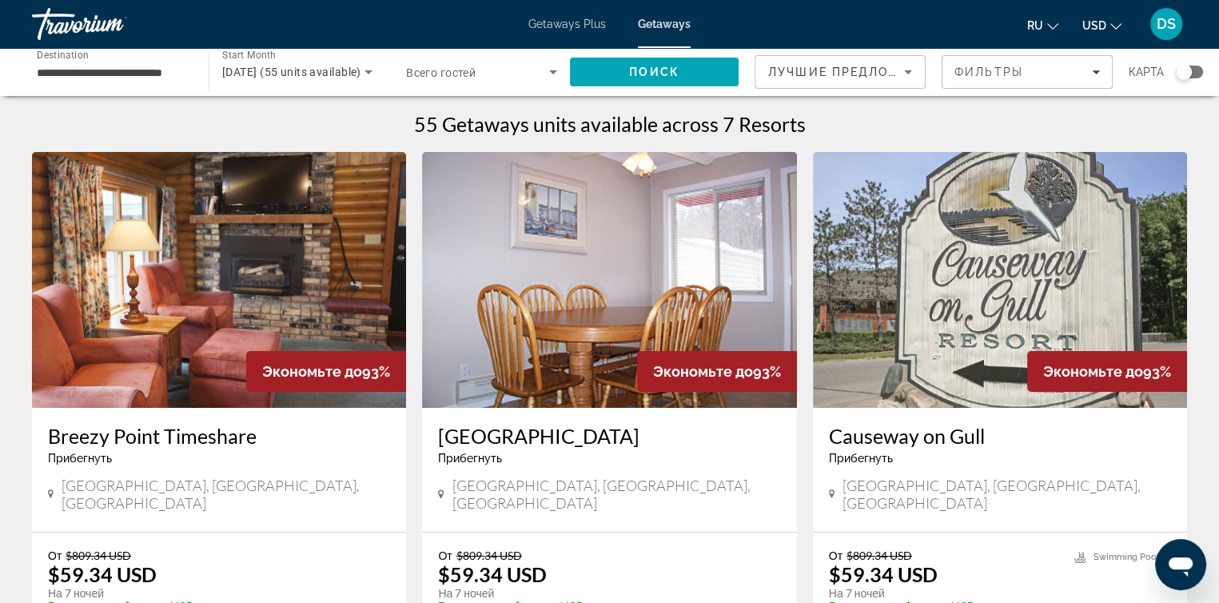
click at [854, 116] on div "55 Getaways units available across 7 Resorts" at bounding box center [609, 124] width 1155 height 24
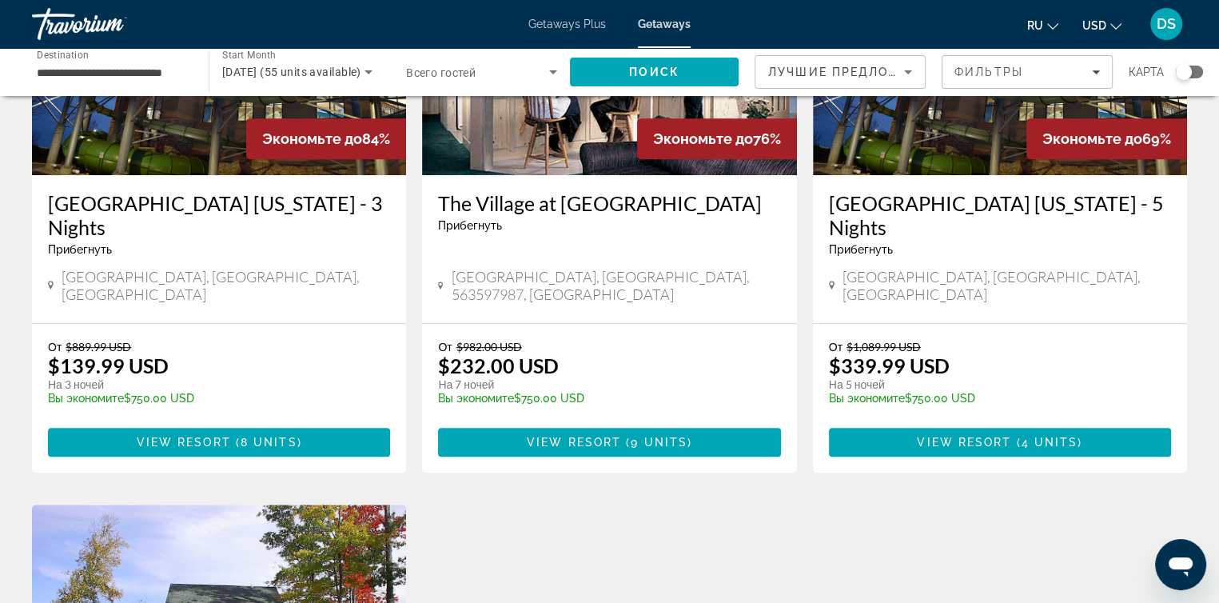
scroll to position [799, 0]
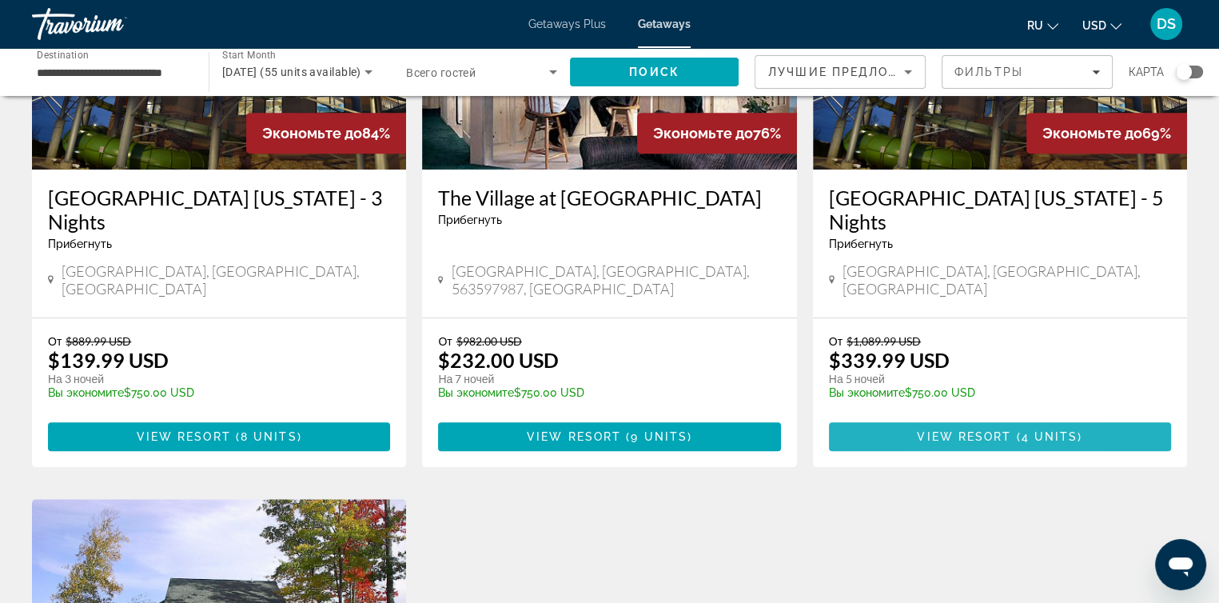
click at [935, 430] on span "View Resort" at bounding box center [964, 436] width 94 height 13
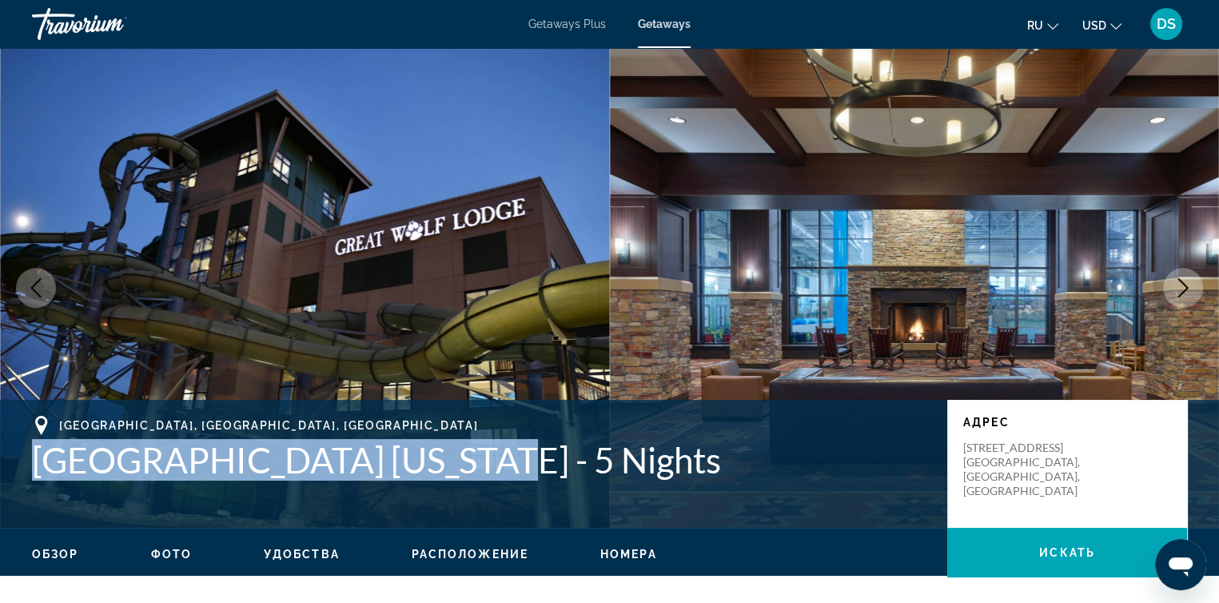
drag, startPoint x: 37, startPoint y: 465, endPoint x: 471, endPoint y: 467, distance: 434.1
click at [471, 467] on h1 "[GEOGRAPHIC_DATA] [US_STATE] - 5 Nights" at bounding box center [481, 460] width 899 height 42
copy h1 "[GEOGRAPHIC_DATA] [US_STATE]"
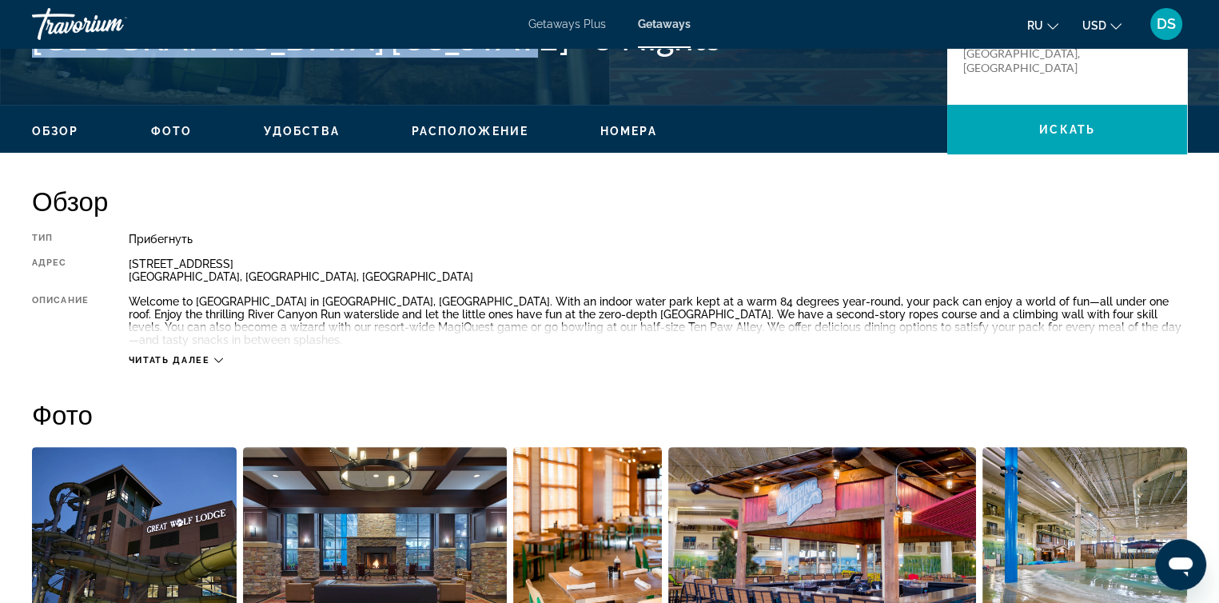
scroll to position [640, 0]
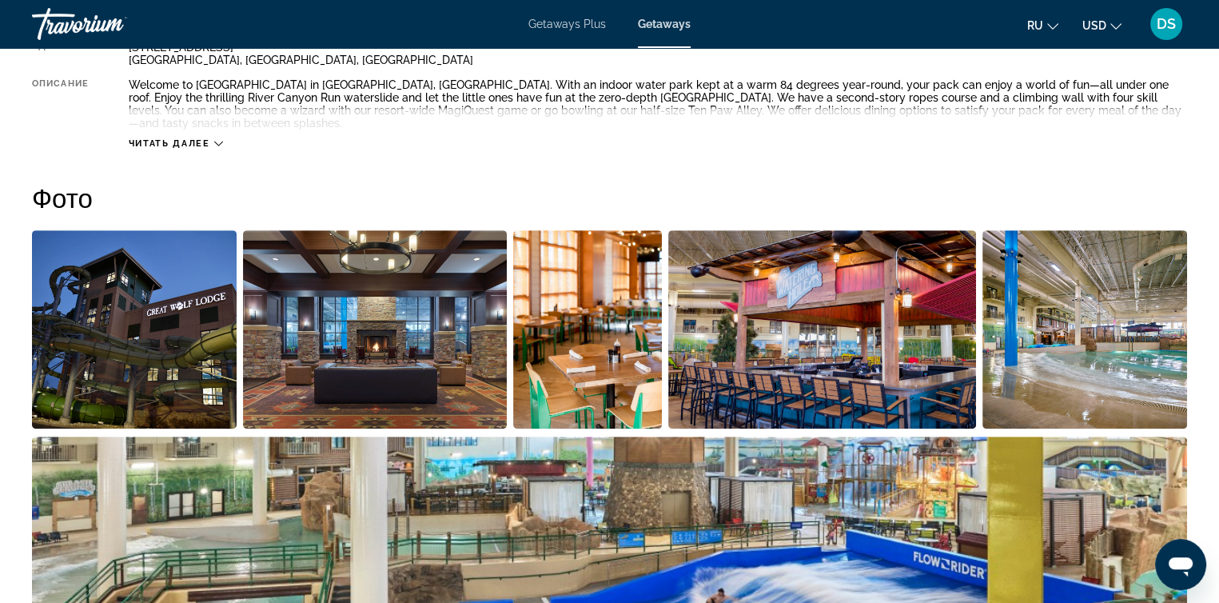
click at [152, 326] on img "Open full-screen image slider" at bounding box center [134, 329] width 205 height 198
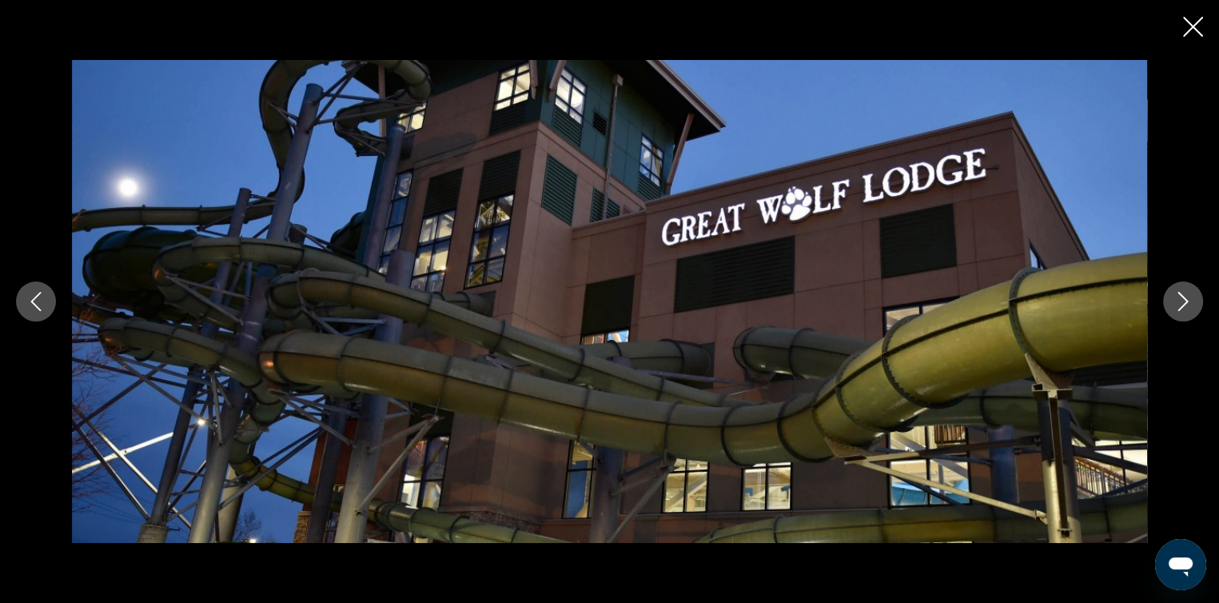
click at [1175, 304] on icon "Next image" at bounding box center [1183, 301] width 19 height 19
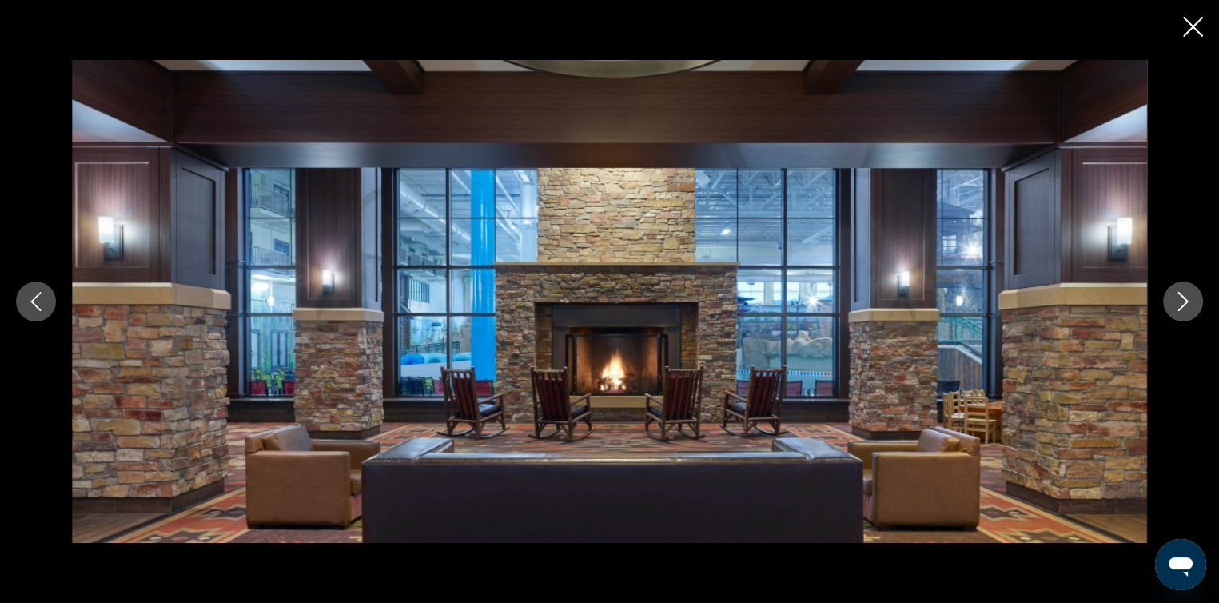
scroll to position [719, 0]
click at [1175, 304] on icon "Next image" at bounding box center [1183, 301] width 19 height 19
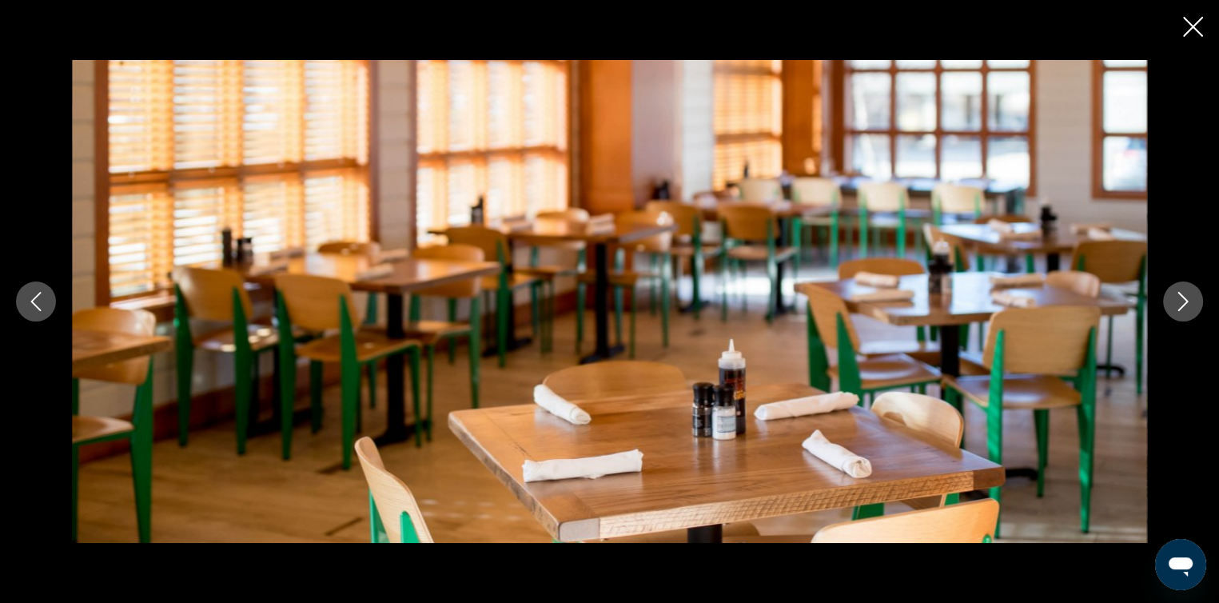
click at [1180, 303] on icon "Next image" at bounding box center [1183, 301] width 19 height 19
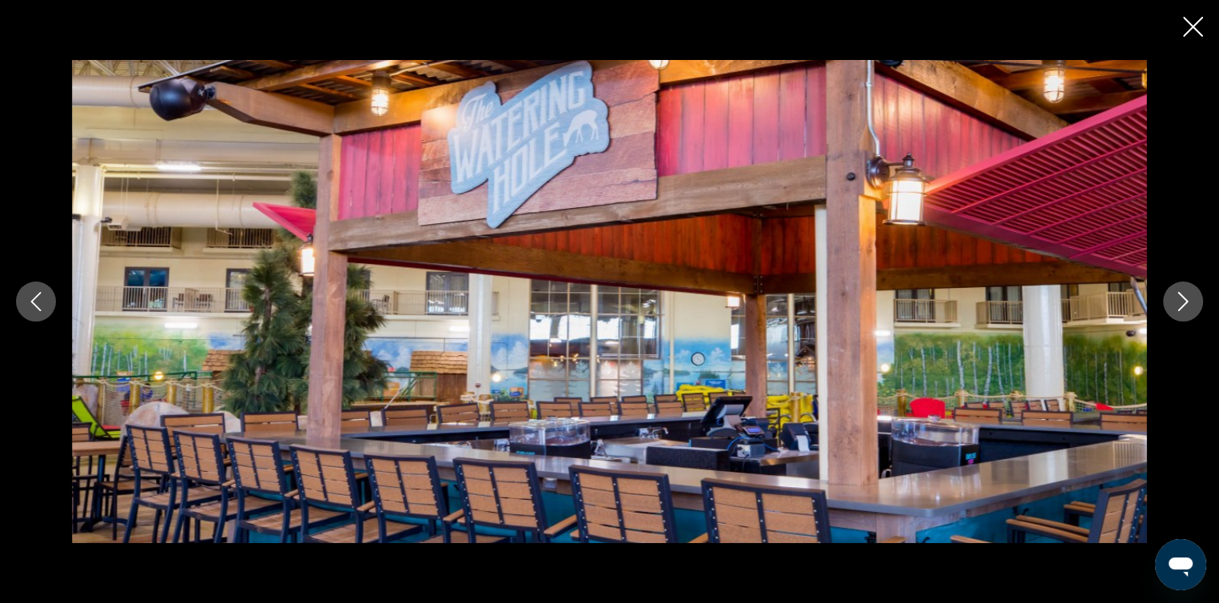
click at [1180, 303] on icon "Next image" at bounding box center [1183, 301] width 19 height 19
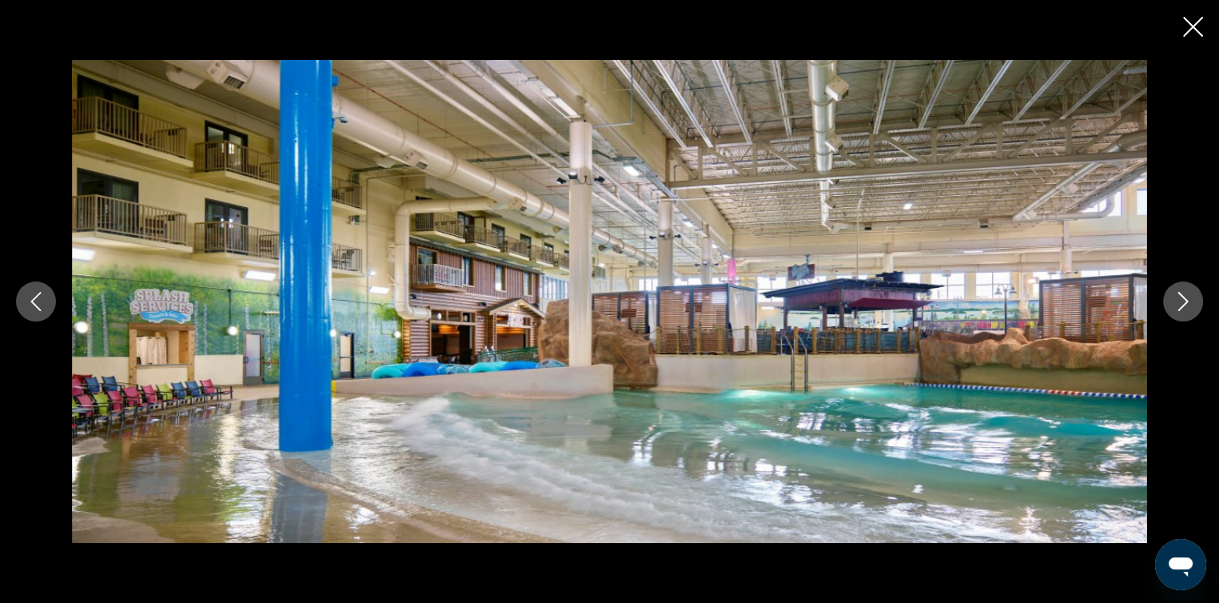
click at [1180, 303] on icon "Next image" at bounding box center [1183, 301] width 19 height 19
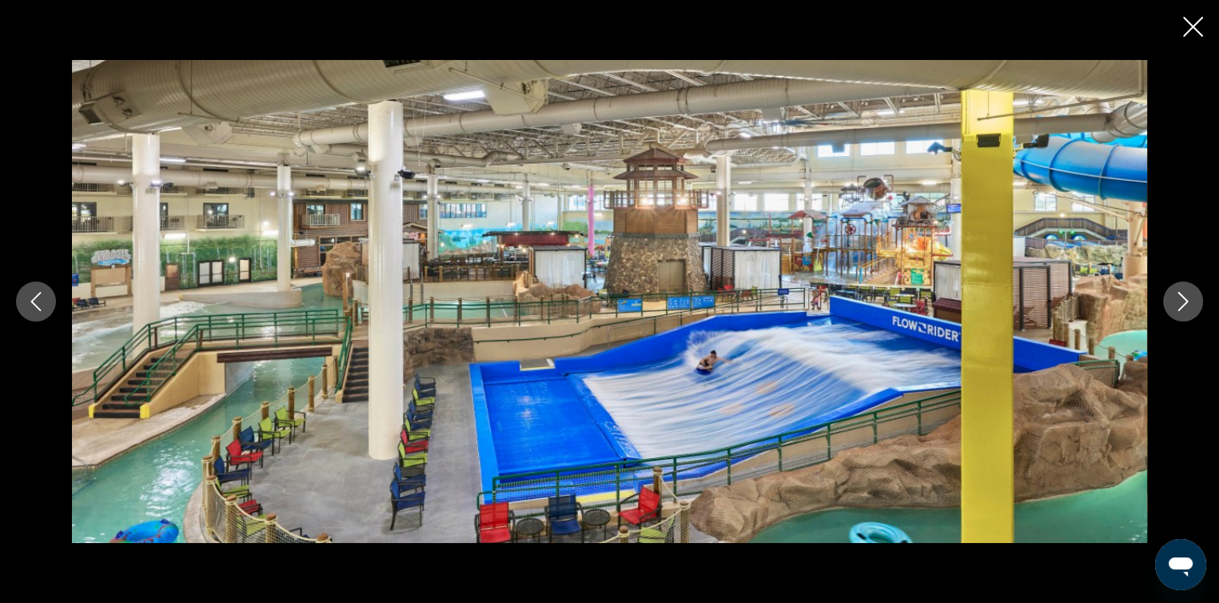
click at [1180, 303] on icon "Next image" at bounding box center [1183, 301] width 19 height 19
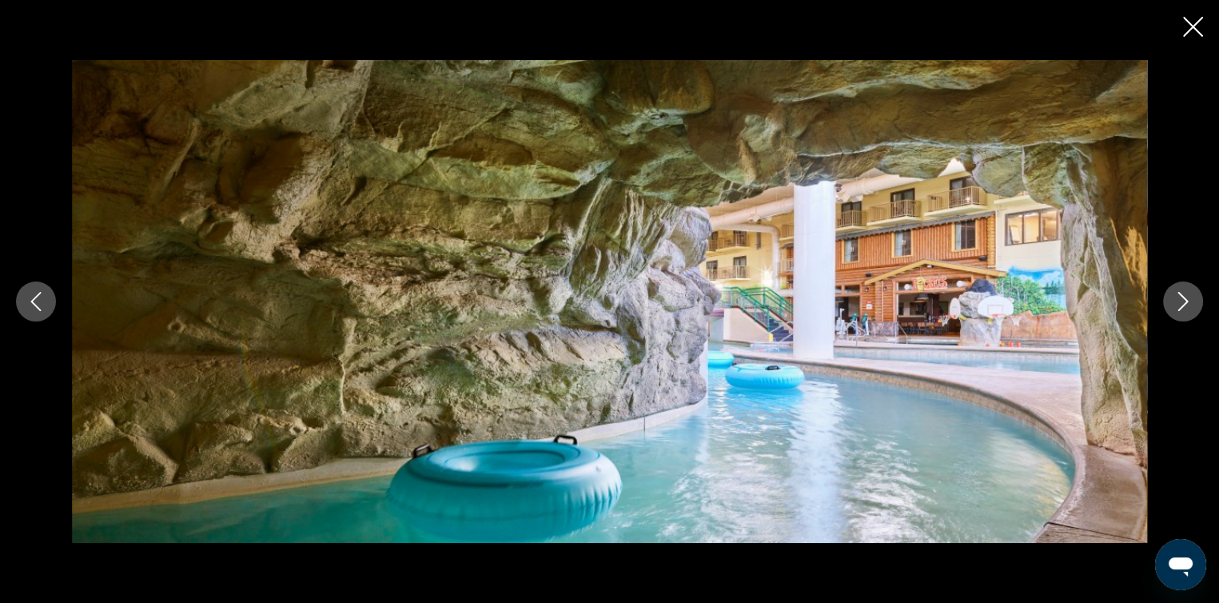
click at [1180, 303] on icon "Next image" at bounding box center [1183, 301] width 19 height 19
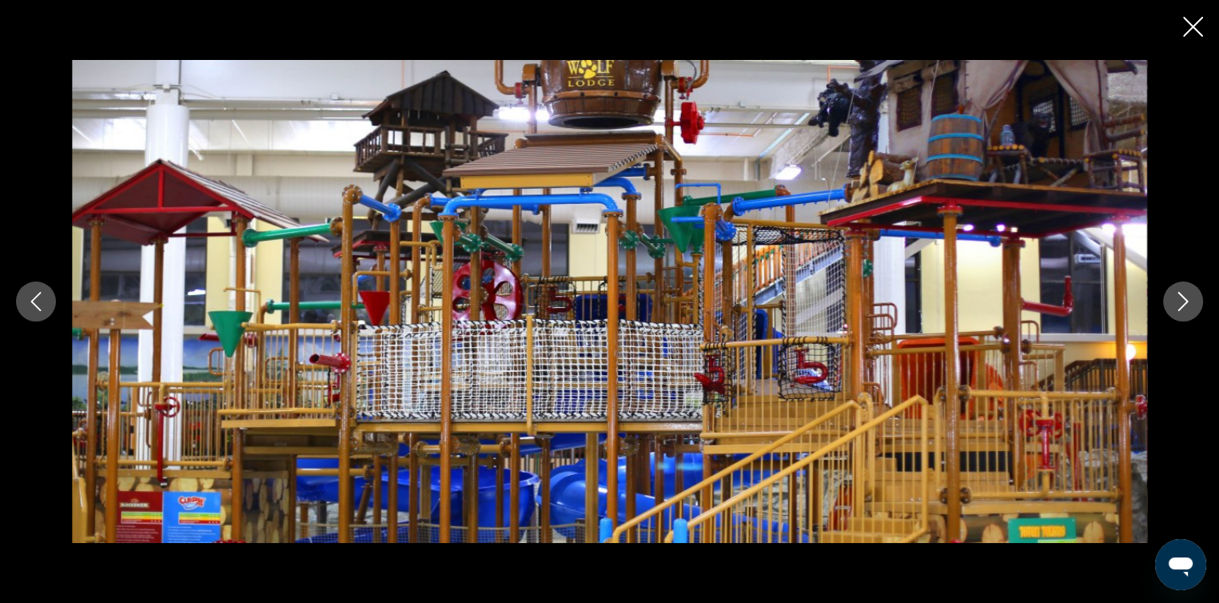
click at [1180, 303] on icon "Next image" at bounding box center [1183, 301] width 19 height 19
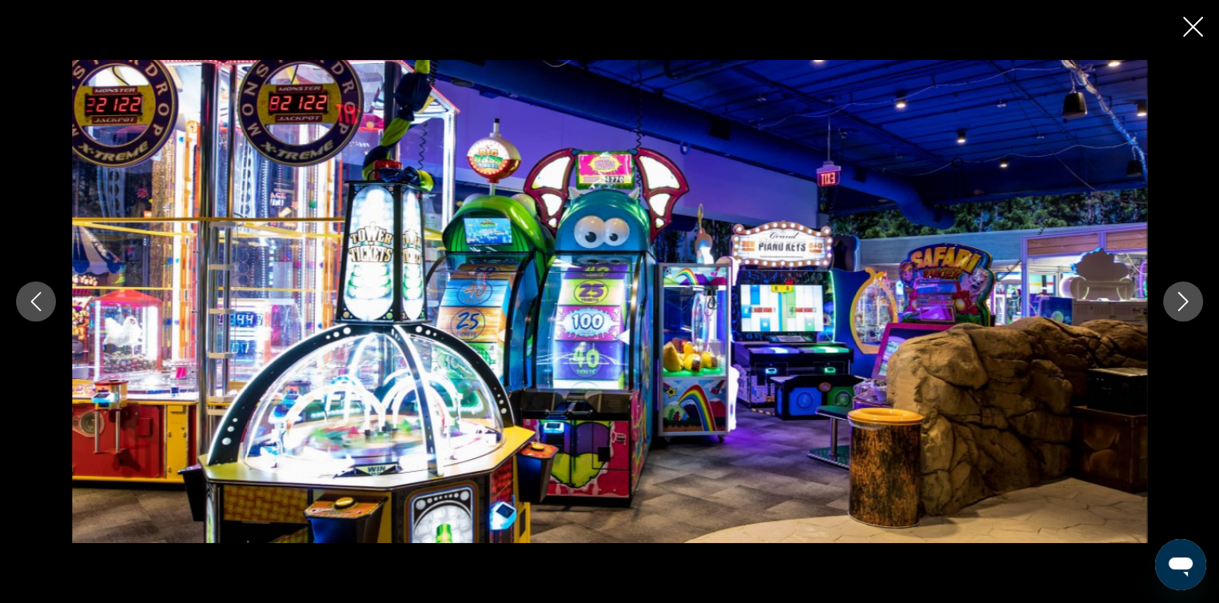
click at [1180, 303] on icon "Next image" at bounding box center [1183, 301] width 19 height 19
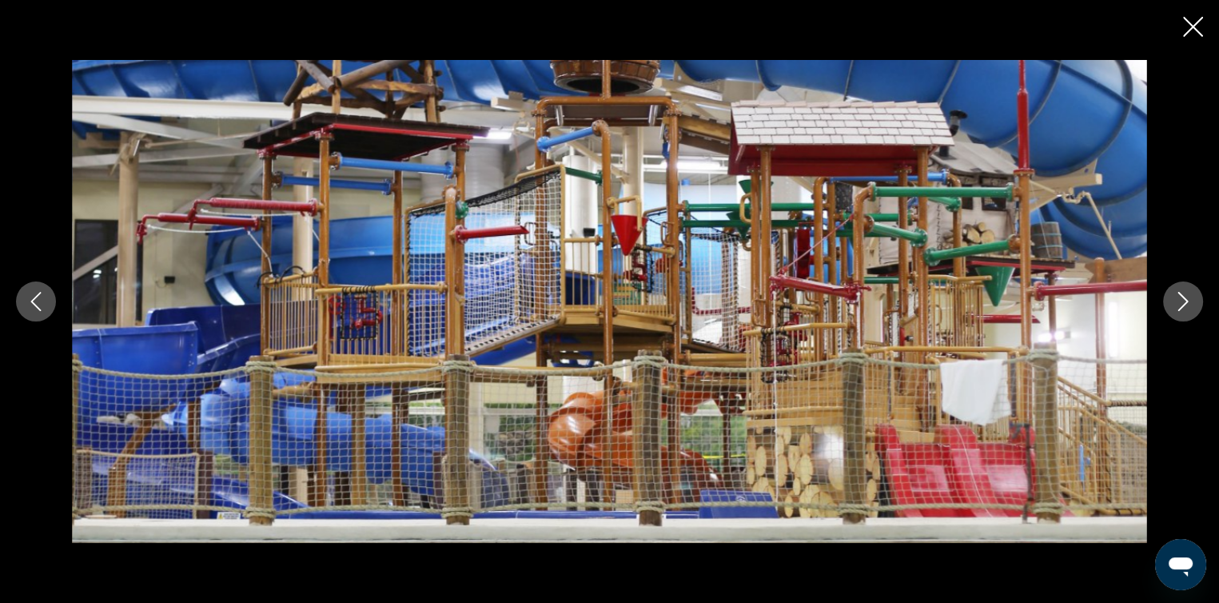
click at [1180, 303] on icon "Next image" at bounding box center [1183, 301] width 19 height 19
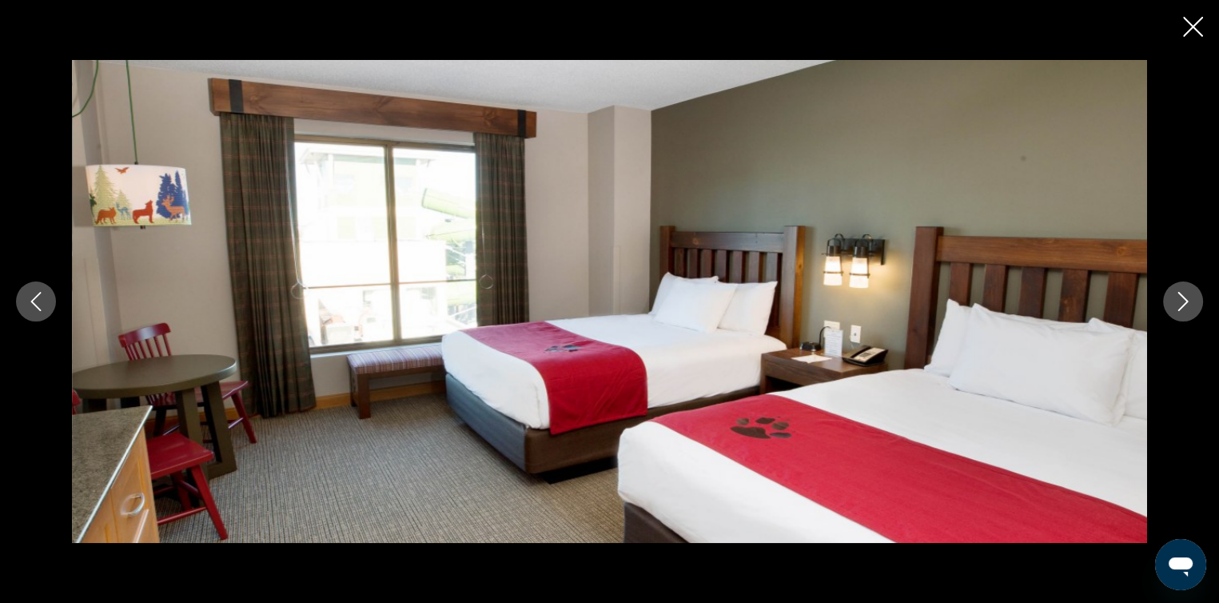
click at [1180, 303] on icon "Next image" at bounding box center [1183, 301] width 19 height 19
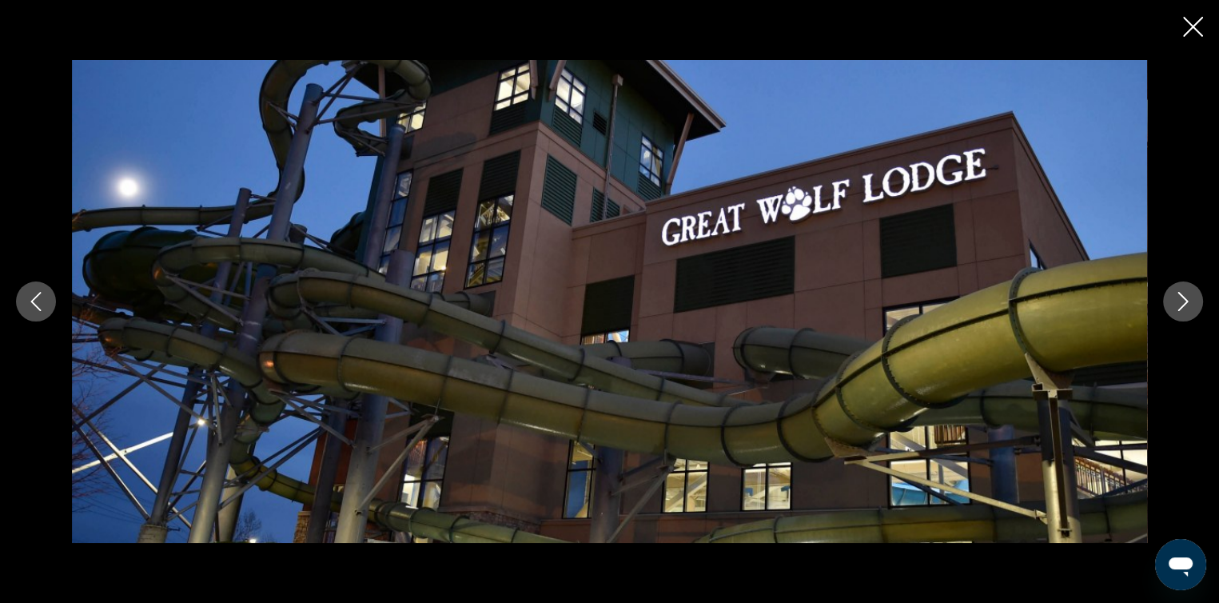
click at [1180, 303] on icon "Next image" at bounding box center [1183, 301] width 19 height 19
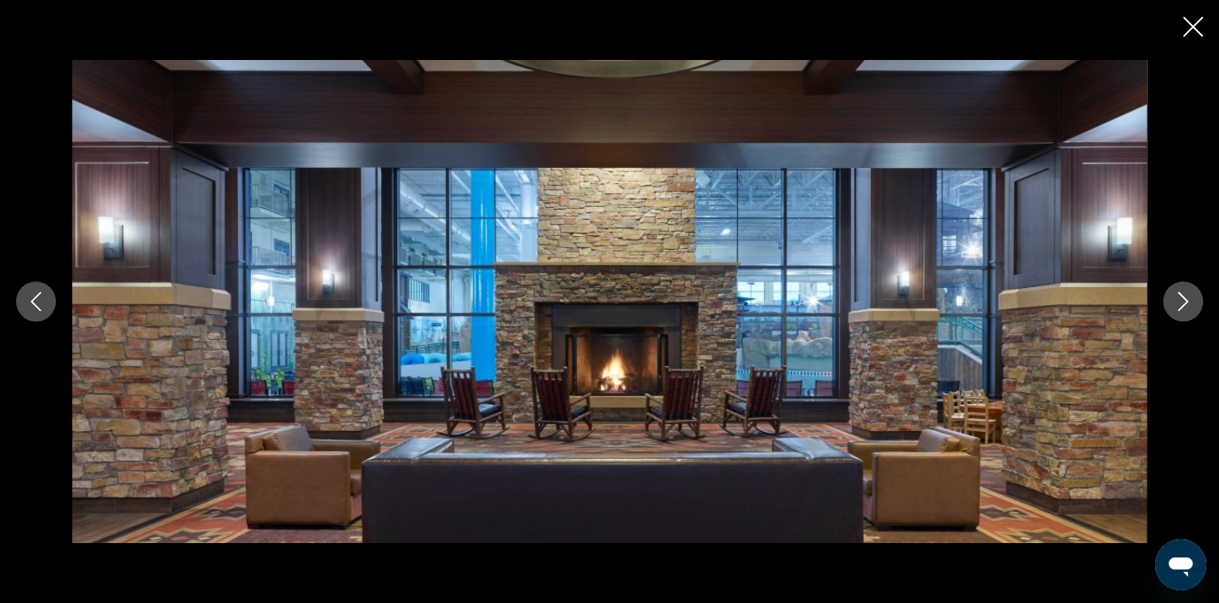
click at [1180, 303] on icon "Next image" at bounding box center [1183, 301] width 19 height 19
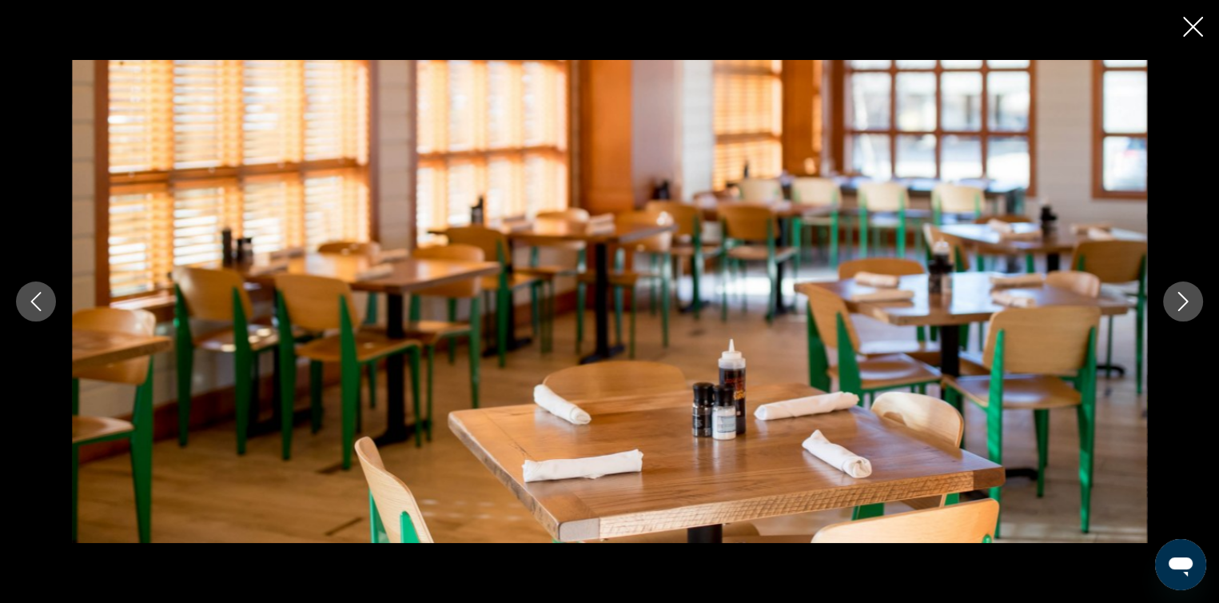
click at [1180, 303] on icon "Next image" at bounding box center [1183, 301] width 19 height 19
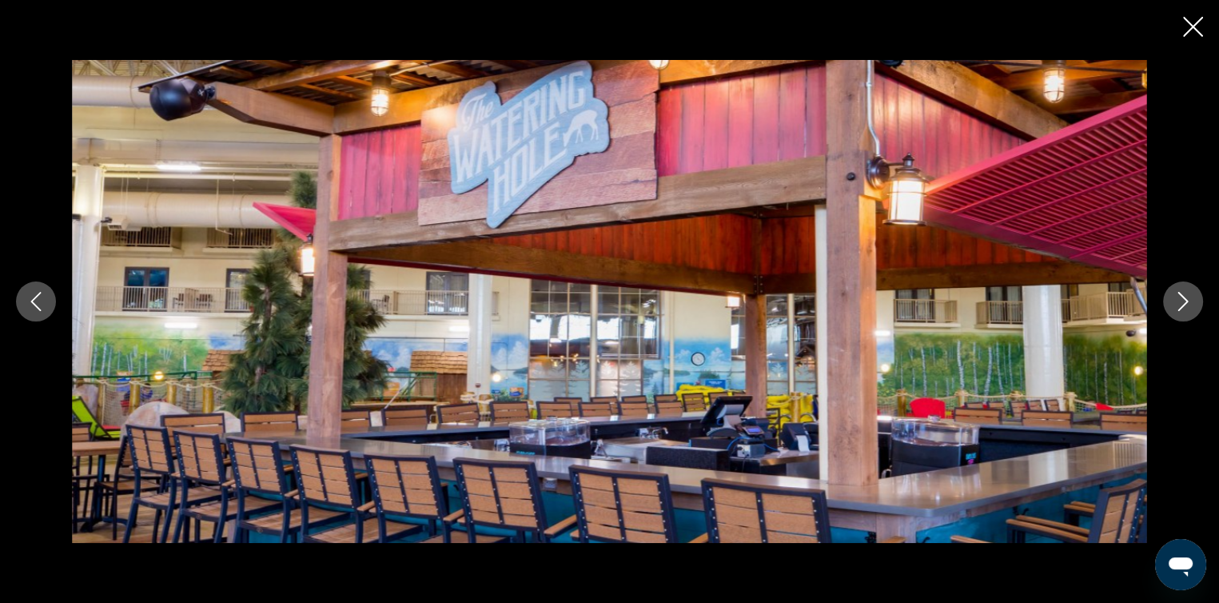
click at [1180, 303] on icon "Next image" at bounding box center [1183, 301] width 19 height 19
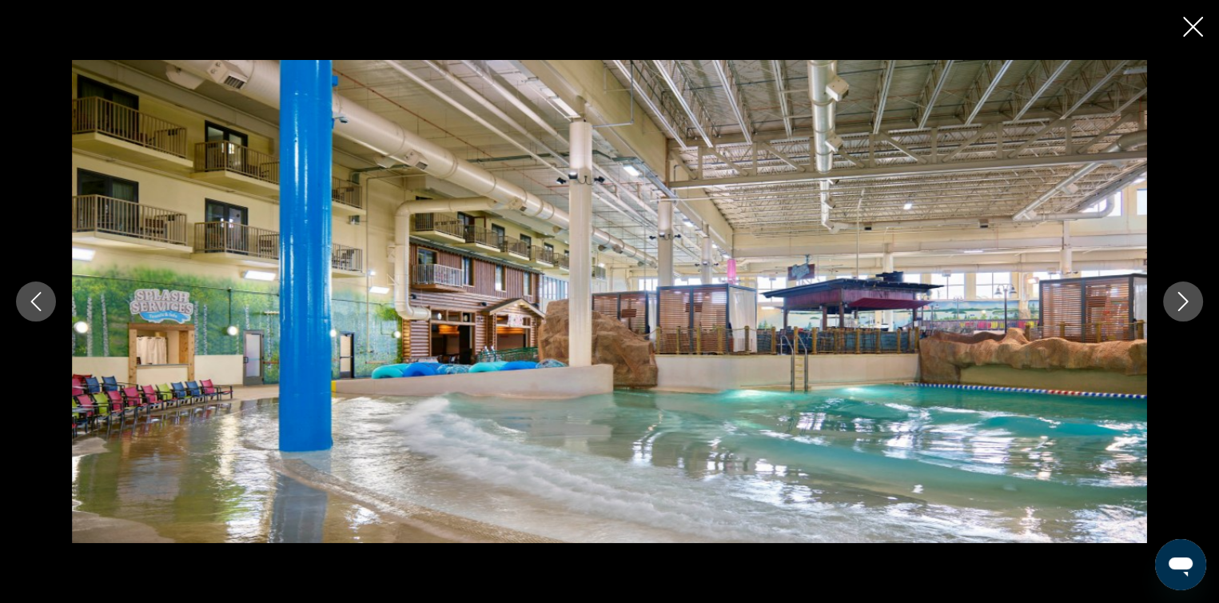
click at [1180, 303] on icon "Next image" at bounding box center [1183, 301] width 19 height 19
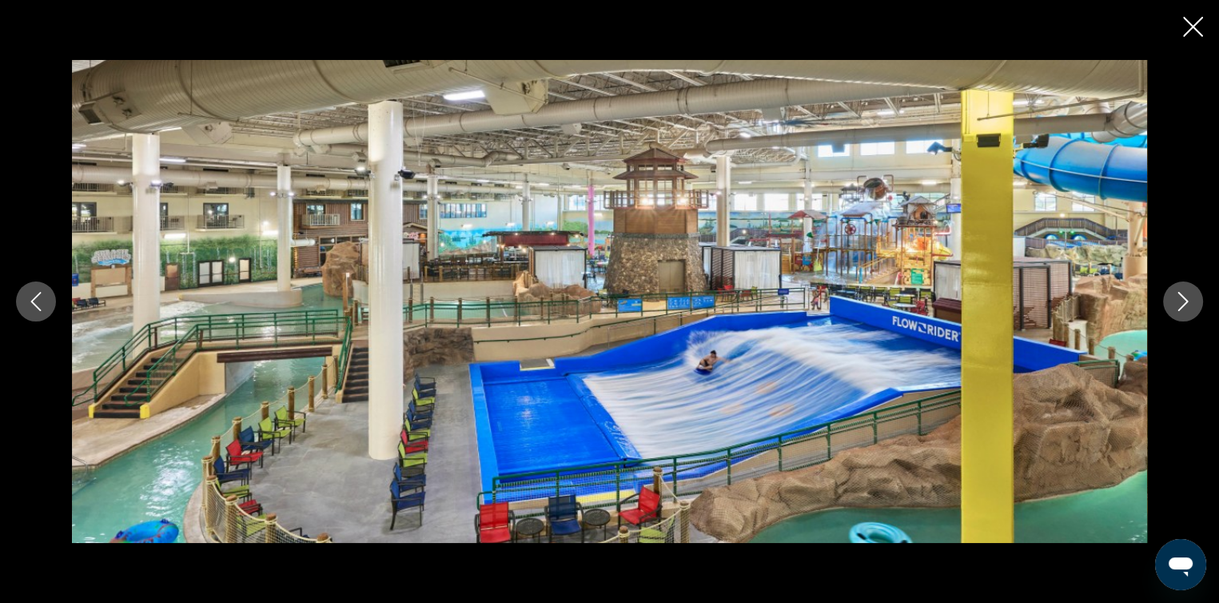
drag, startPoint x: 1193, startPoint y: 29, endPoint x: 1181, endPoint y: 41, distance: 17.0
click at [1191, 29] on icon "Close slideshow" at bounding box center [1193, 27] width 20 height 20
